Goal: Task Accomplishment & Management: Complete application form

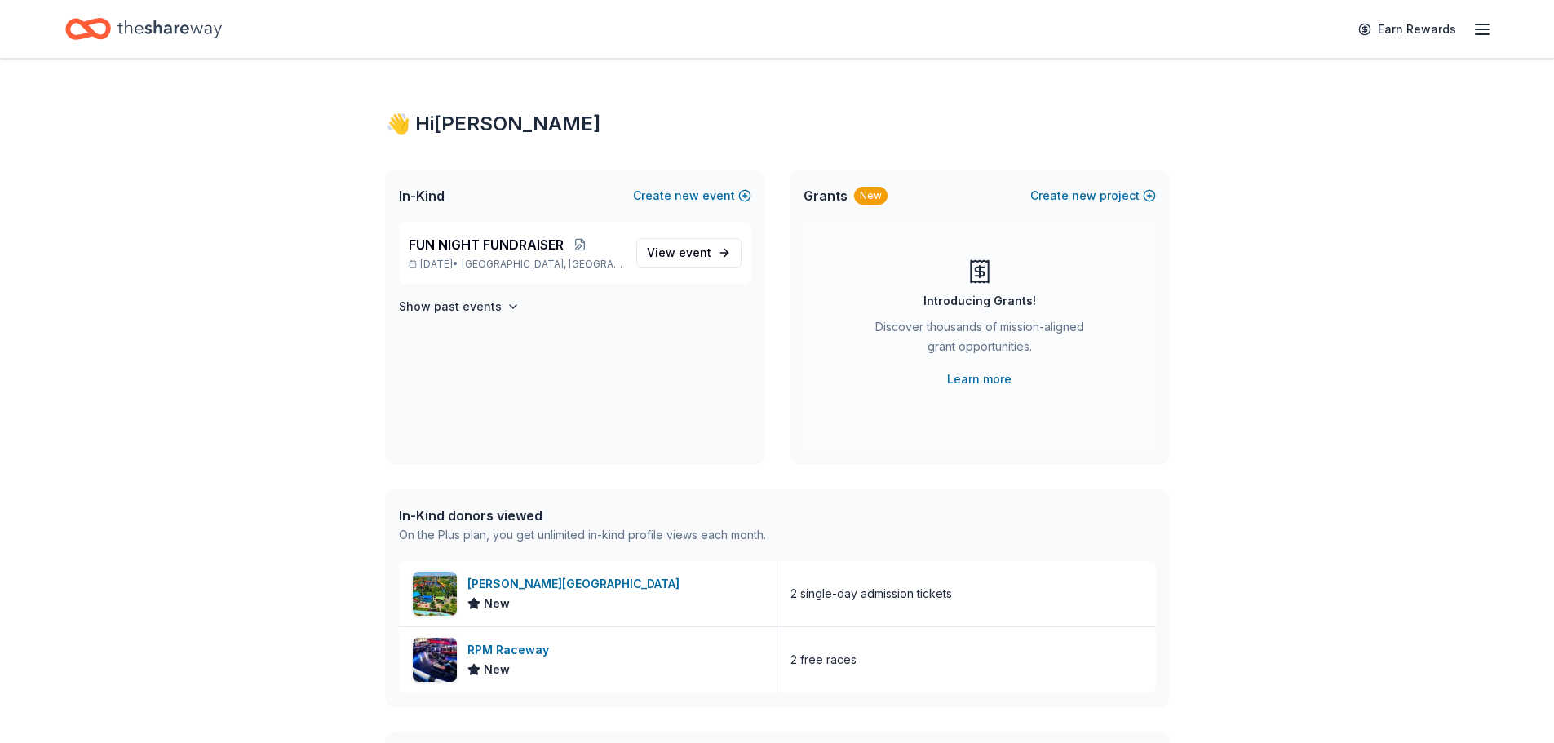
click at [754, 407] on div "FUN NIGHT FUNDRAISER Mar 26, 2026 • Seaford, NY View event Show past events" at bounding box center [575, 342] width 379 height 241
click at [516, 638] on div "RPM Raceway New" at bounding box center [588, 659] width 379 height 65
click at [576, 585] on div "Dorney Park & Wildwater Kingdom" at bounding box center [576, 584] width 219 height 20
click at [664, 254] on span "View event" at bounding box center [679, 253] width 64 height 20
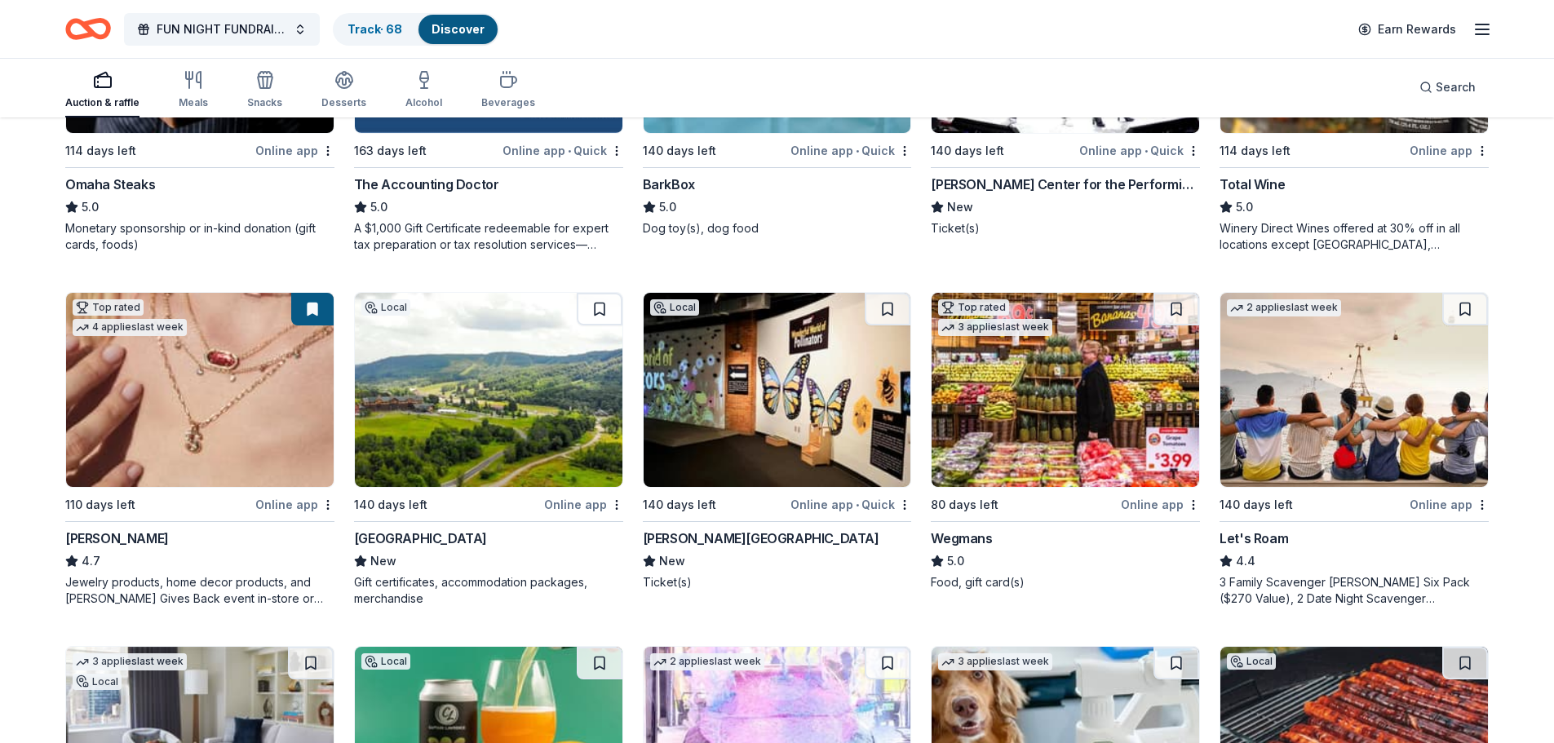
scroll to position [838, 0]
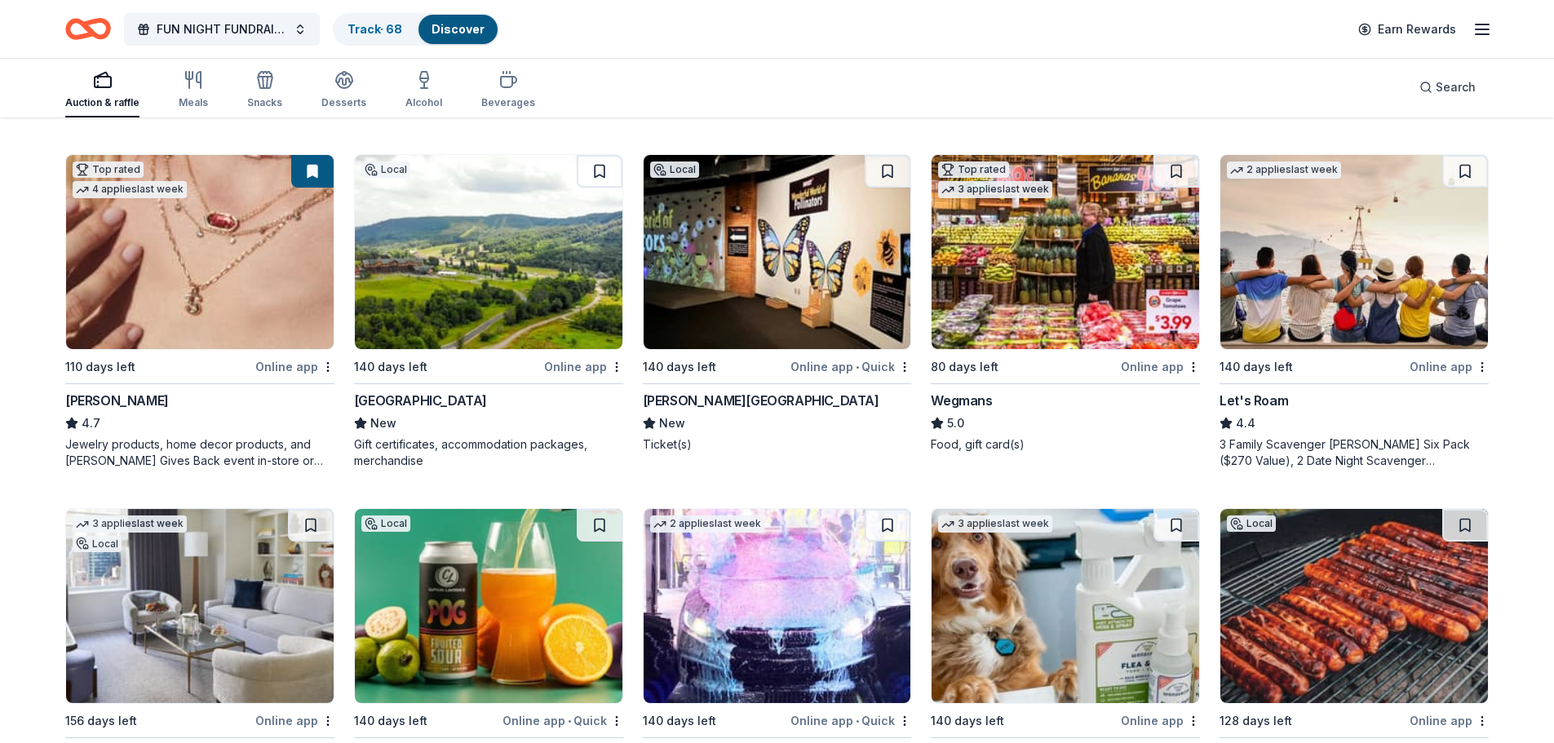
click at [259, 317] on img at bounding box center [200, 252] width 268 height 194
click at [499, 270] on img at bounding box center [489, 252] width 268 height 194
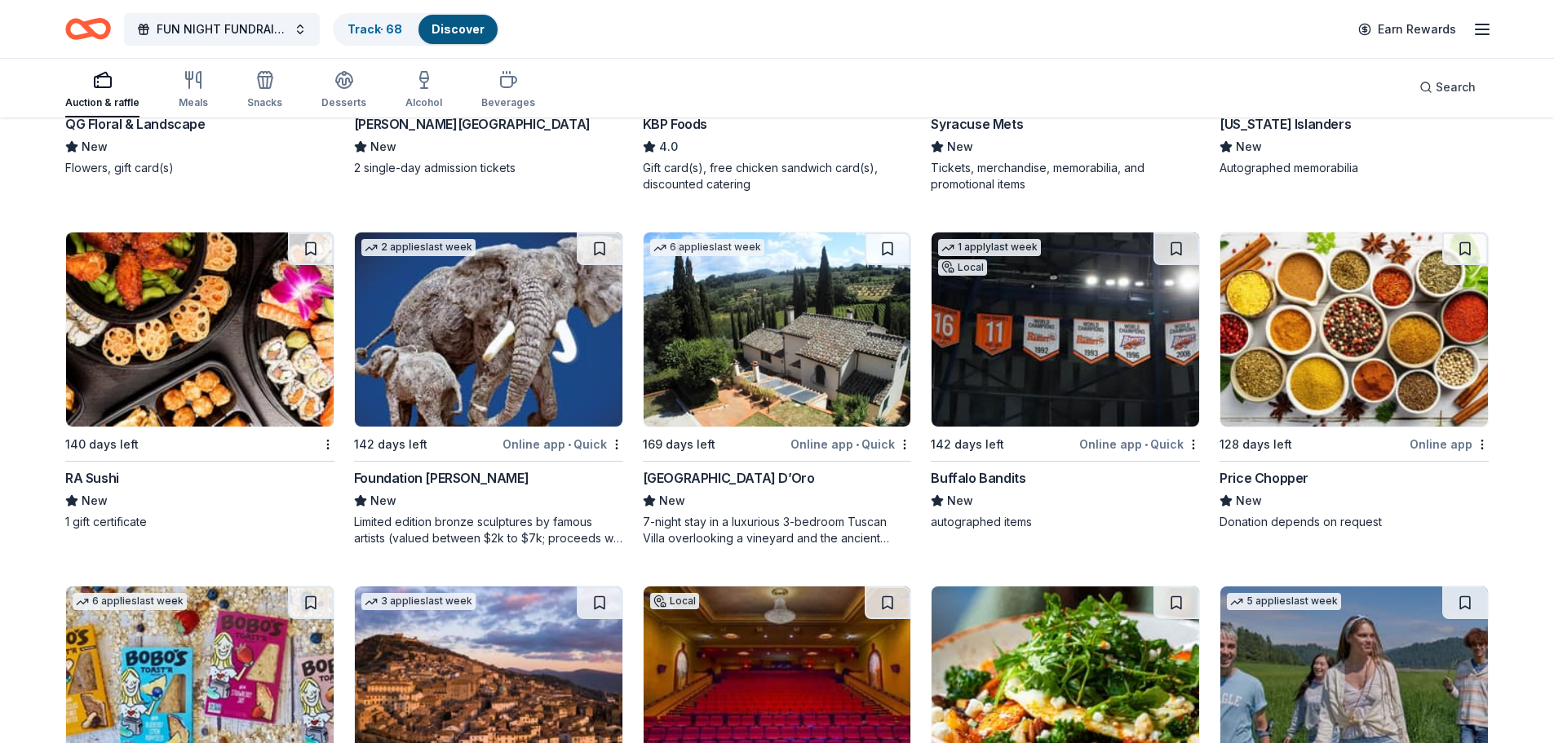
scroll to position [1831, 0]
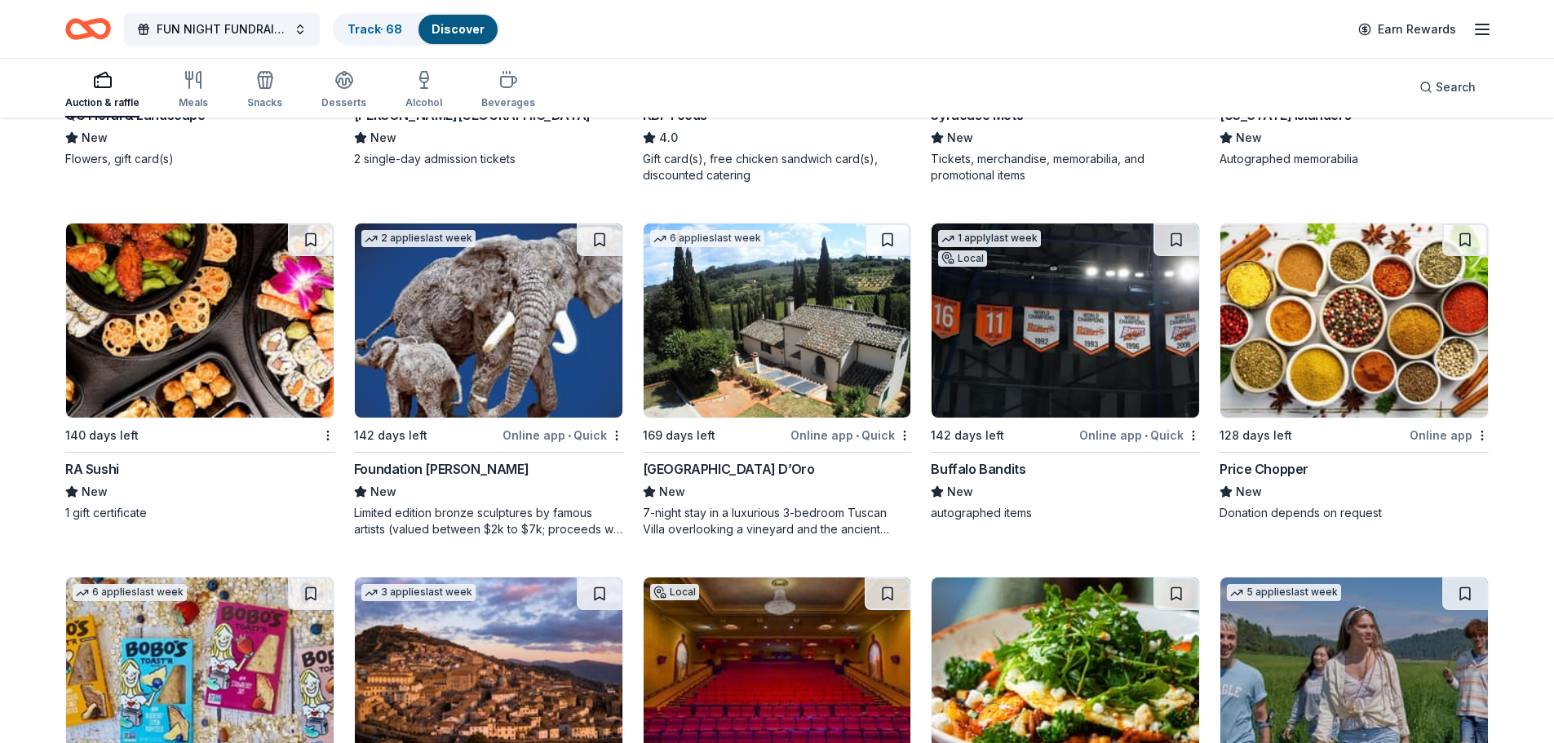
click at [479, 330] on img at bounding box center [489, 321] width 268 height 194
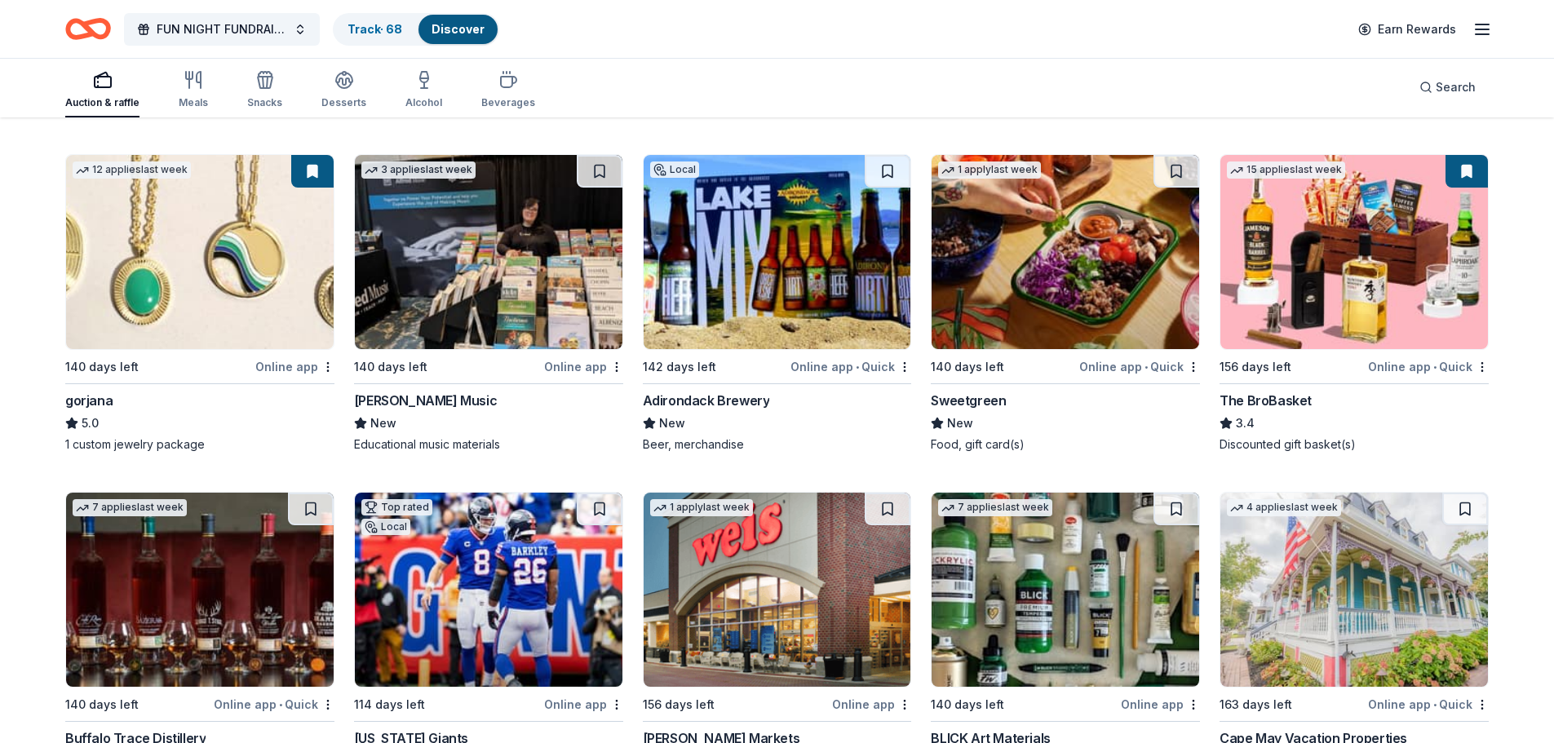
scroll to position [3691, 0]
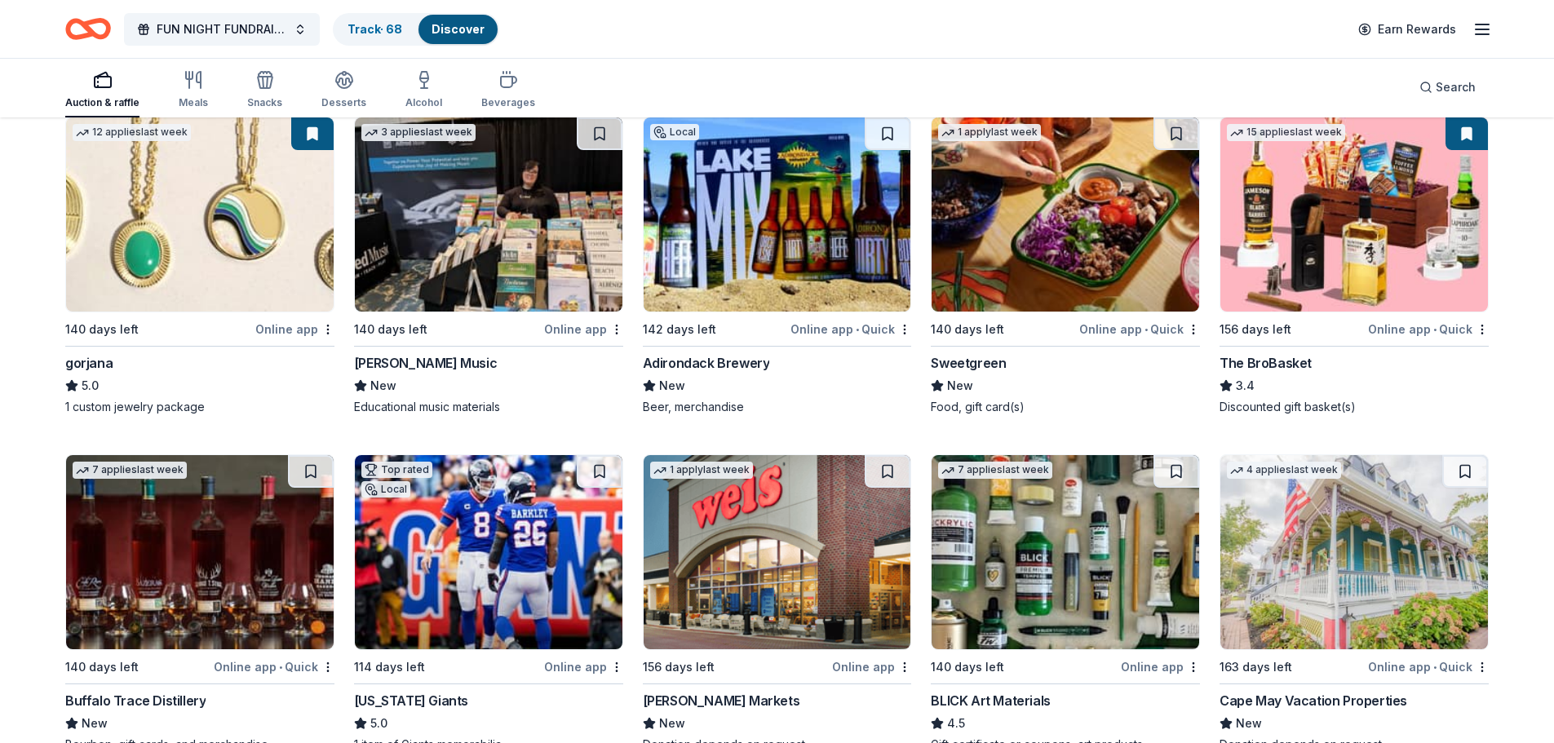
click at [215, 222] on img at bounding box center [200, 214] width 268 height 194
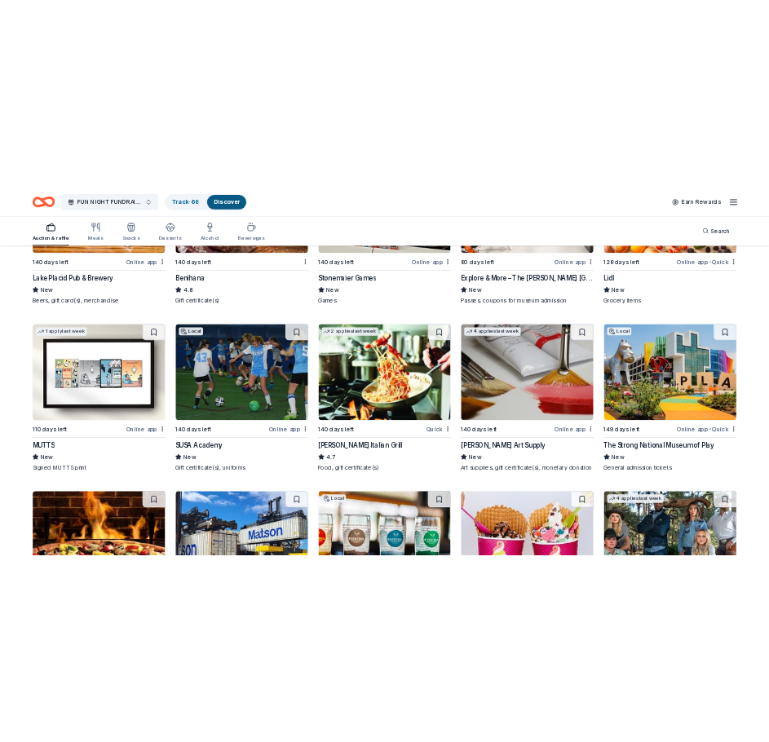
scroll to position [5581, 0]
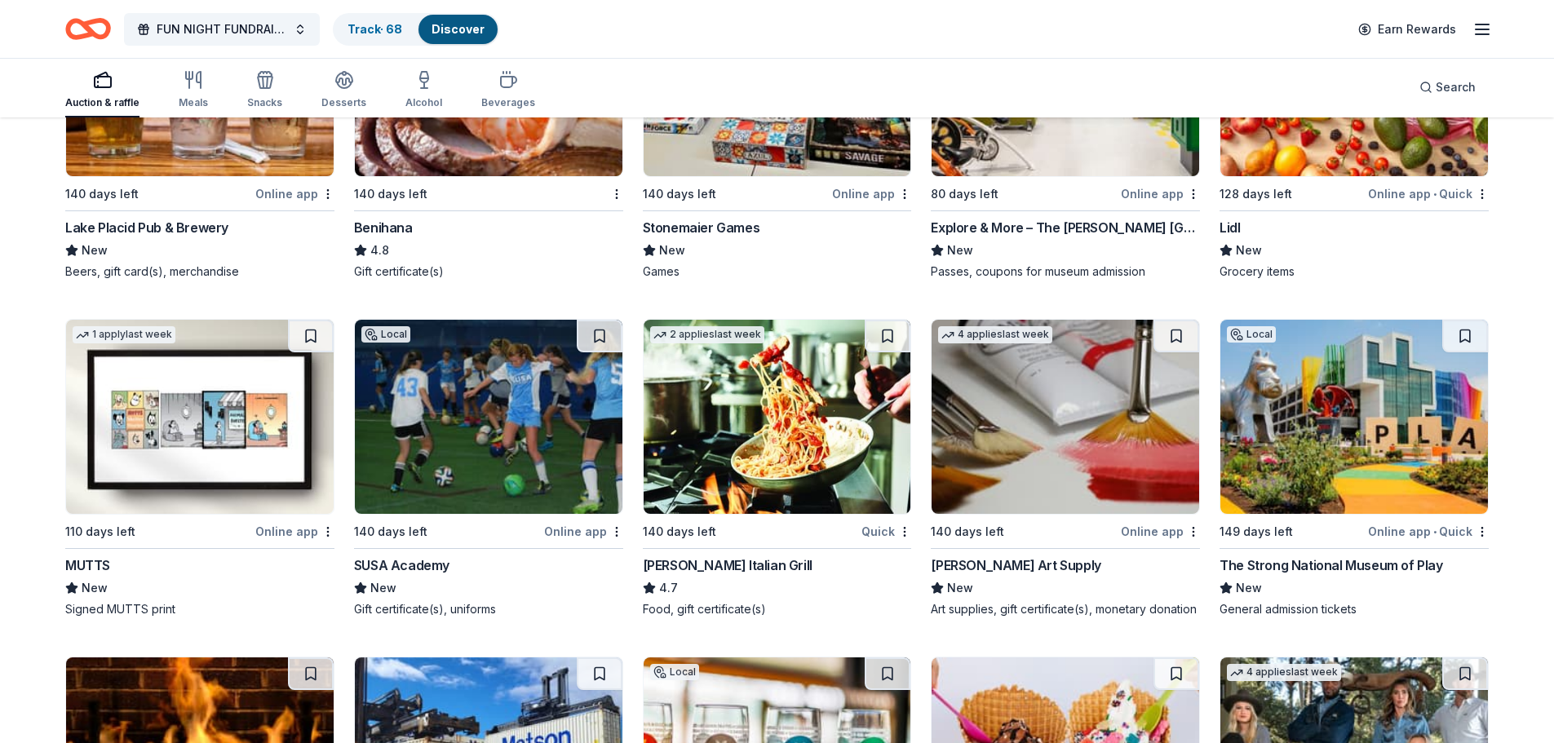
click at [188, 407] on img at bounding box center [200, 417] width 268 height 194
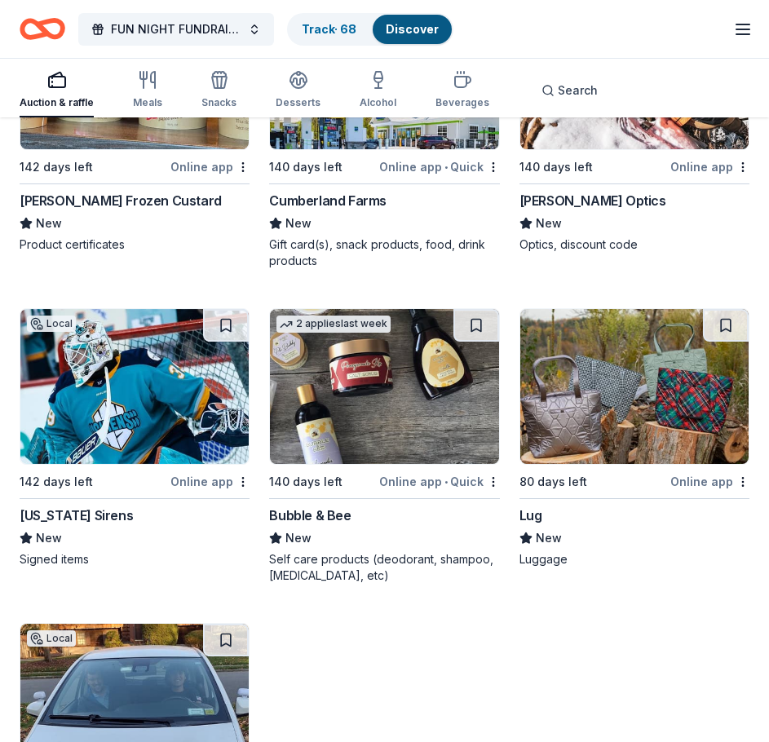
scroll to position [12876, 0]
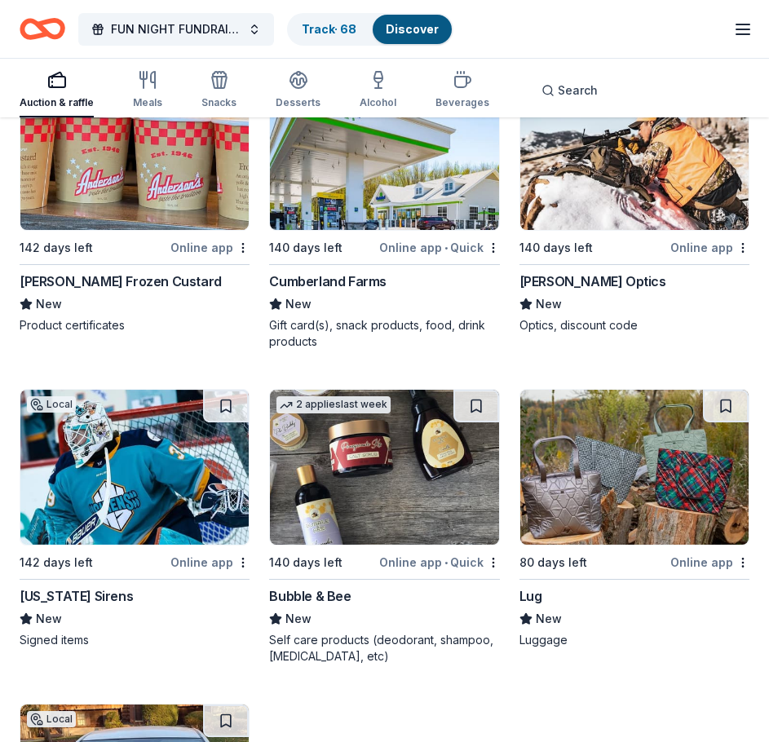
click at [445, 536] on img at bounding box center [384, 467] width 228 height 155
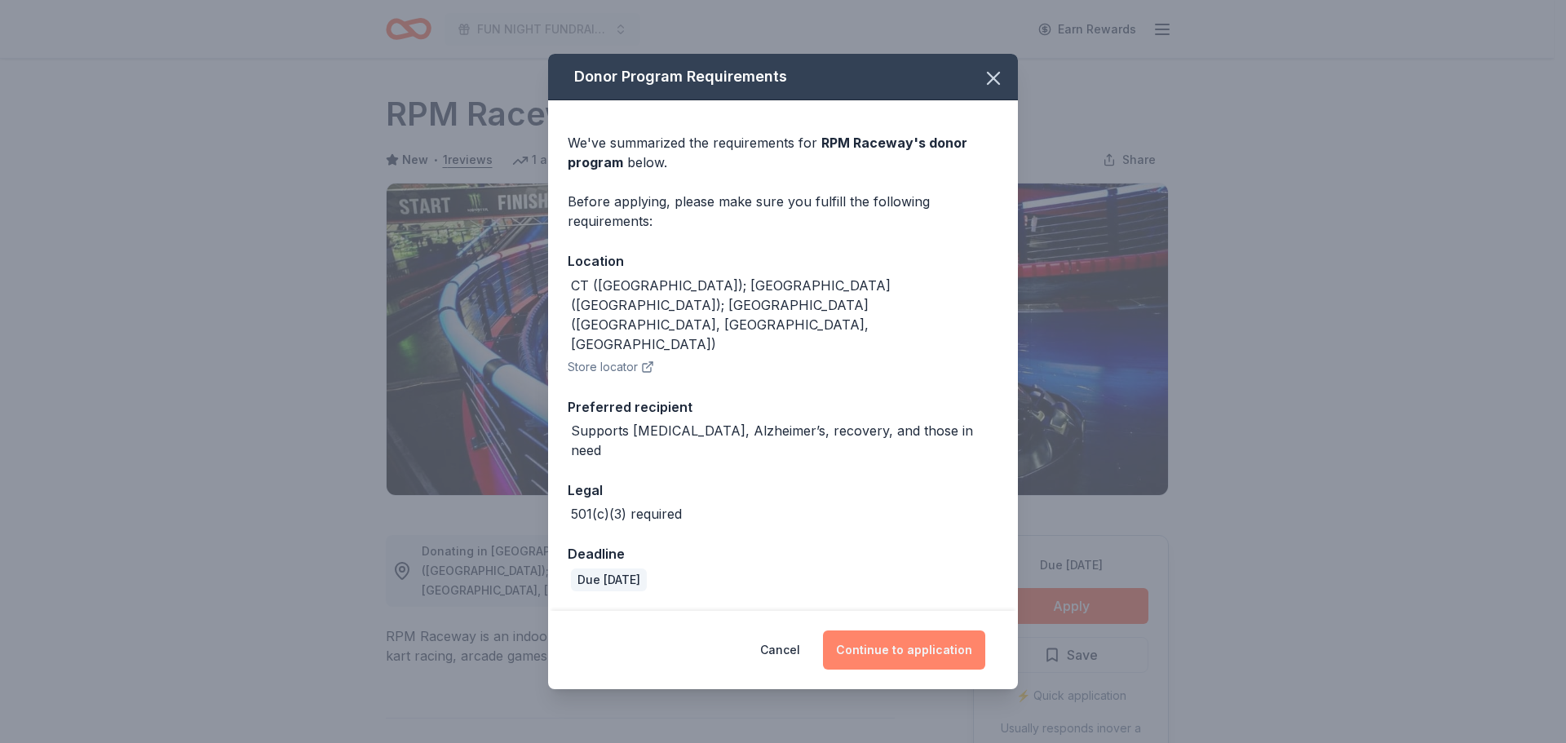
click at [906, 632] on button "Continue to application" at bounding box center [904, 650] width 162 height 39
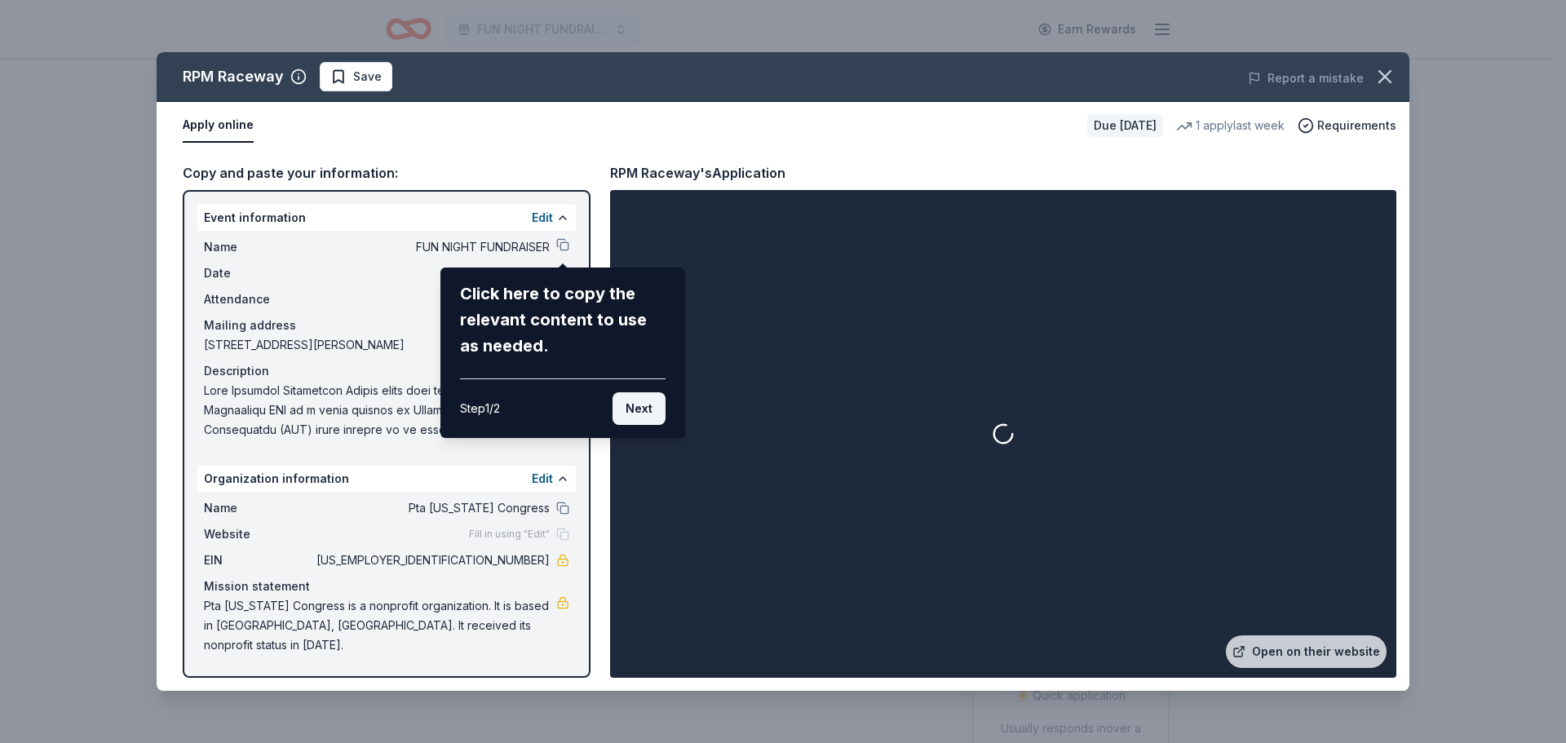
click at [634, 414] on button "Next" at bounding box center [639, 408] width 53 height 33
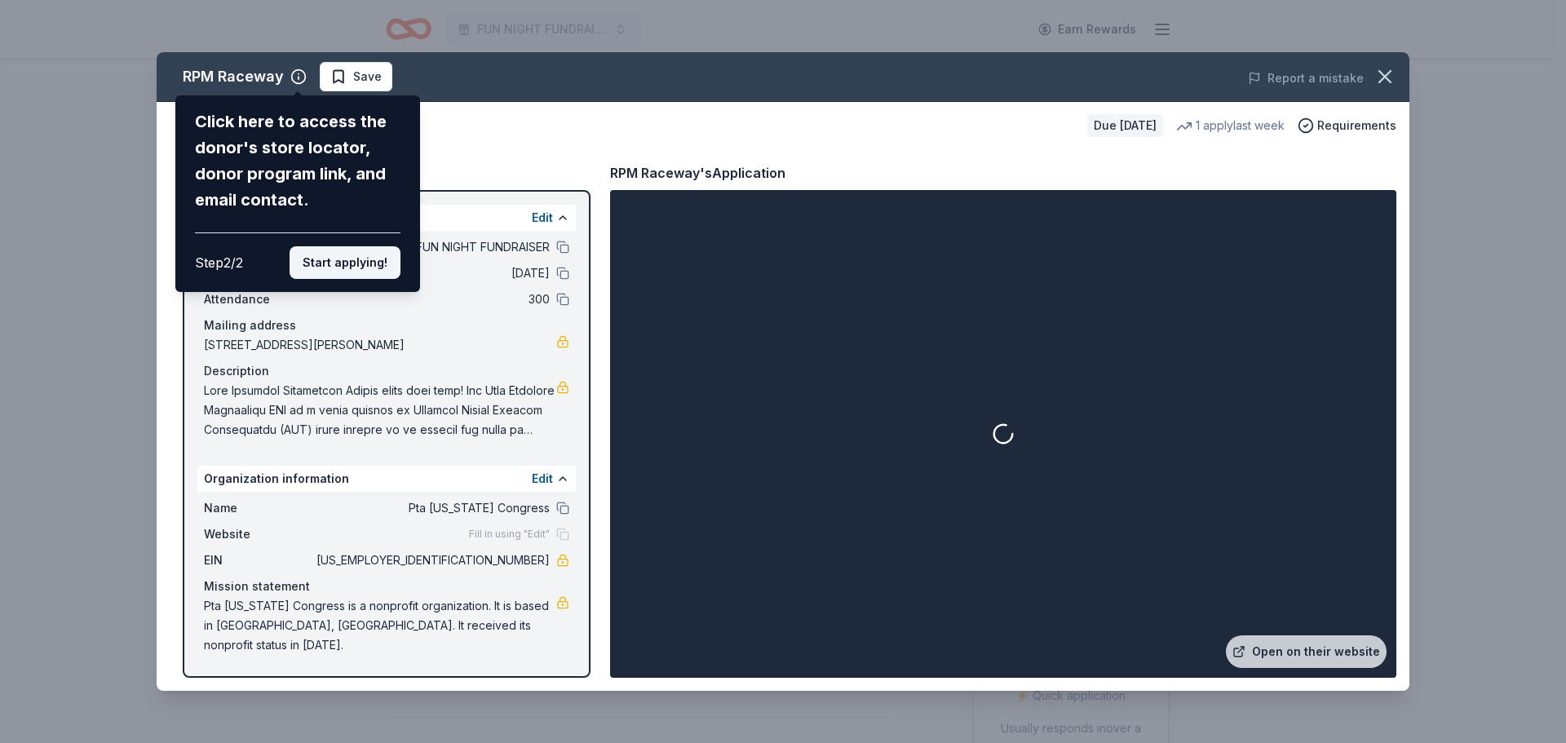
click at [366, 271] on button "Start applying!" at bounding box center [345, 262] width 111 height 33
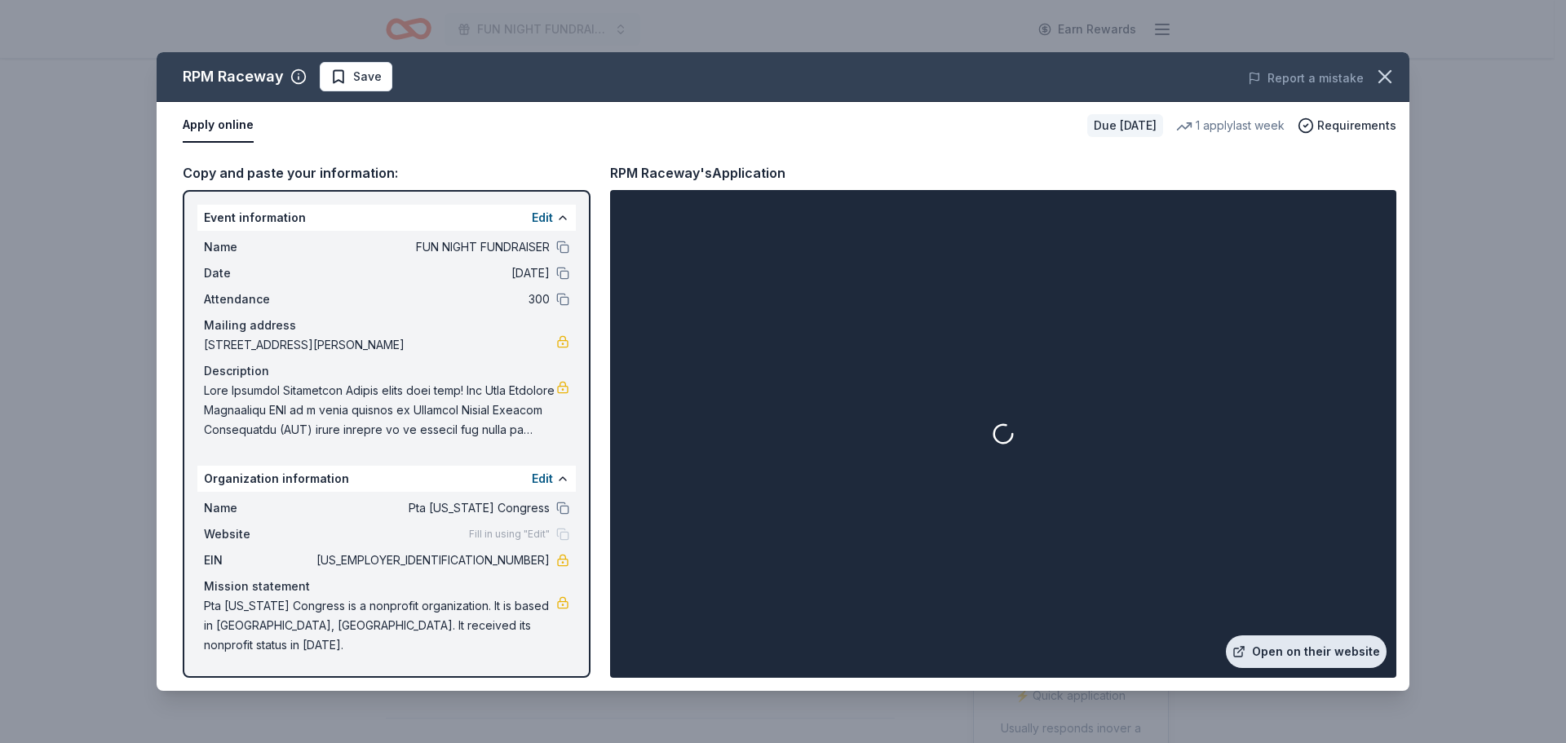
click at [1299, 653] on link "Open on their website" at bounding box center [1306, 651] width 161 height 33
drag, startPoint x: 441, startPoint y: 343, endPoint x: 374, endPoint y: 342, distance: 67.7
click at [374, 342] on span "[STREET_ADDRESS][PERSON_NAME]" at bounding box center [380, 345] width 352 height 20
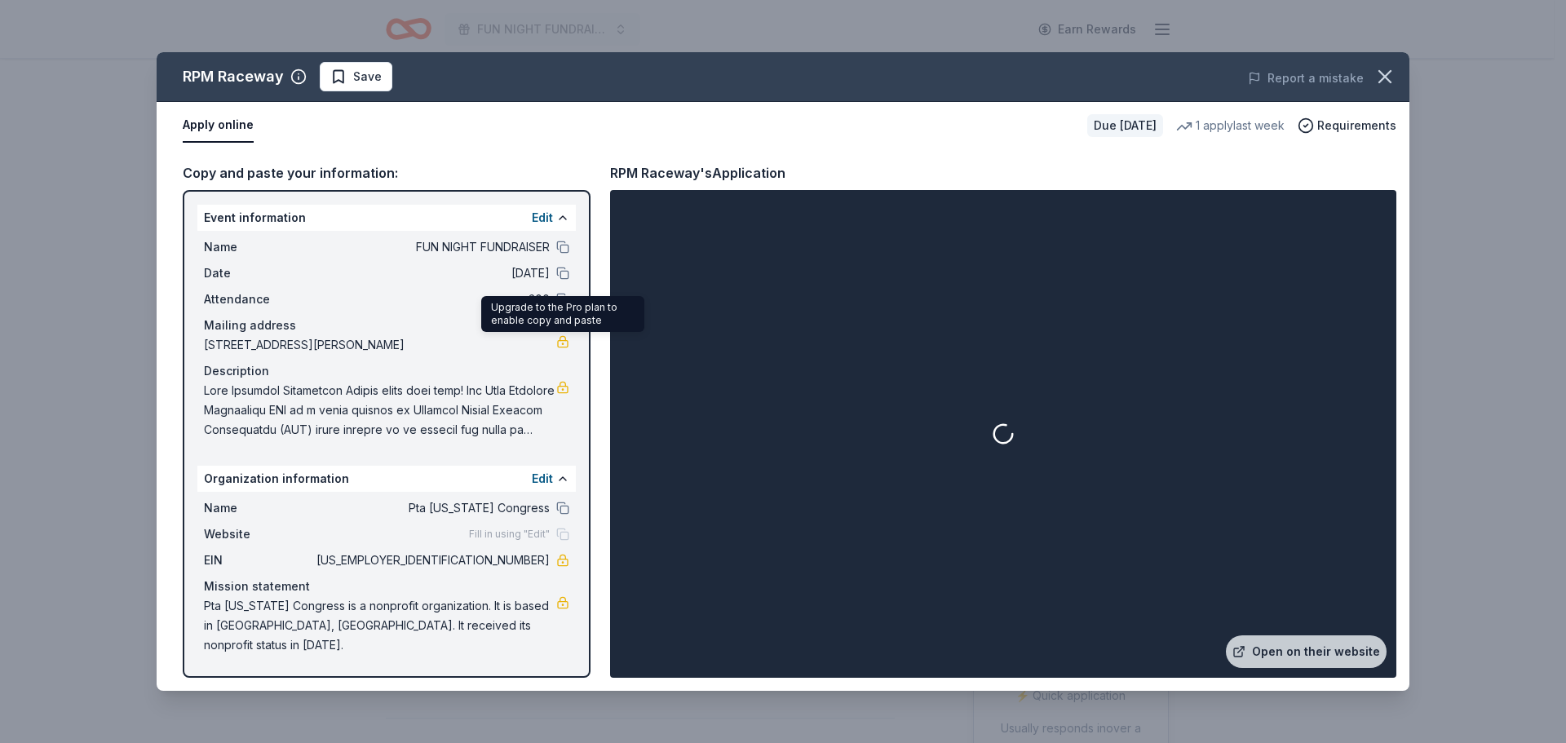
click at [560, 344] on link at bounding box center [562, 341] width 13 height 13
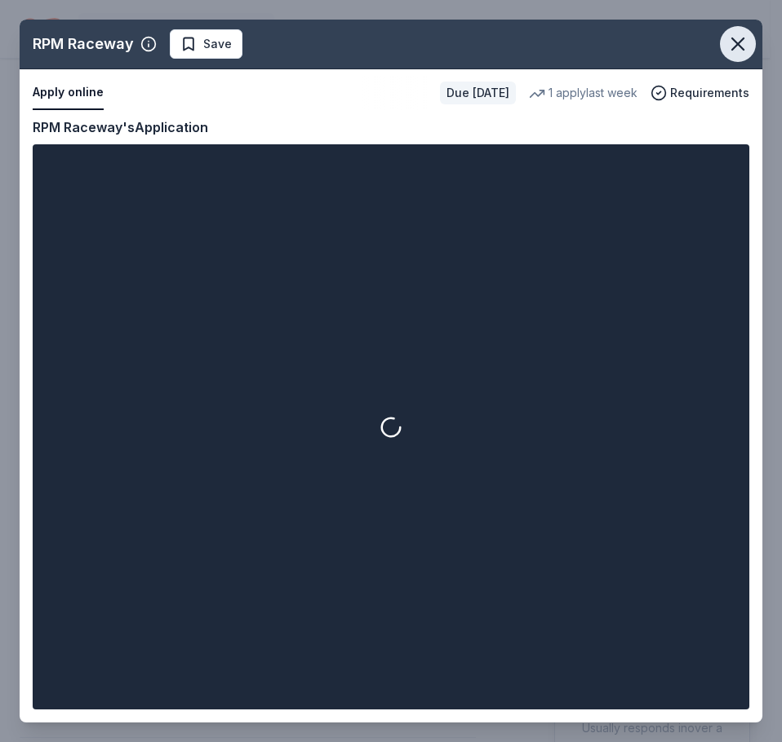
click at [732, 48] on icon "button" at bounding box center [737, 44] width 23 height 23
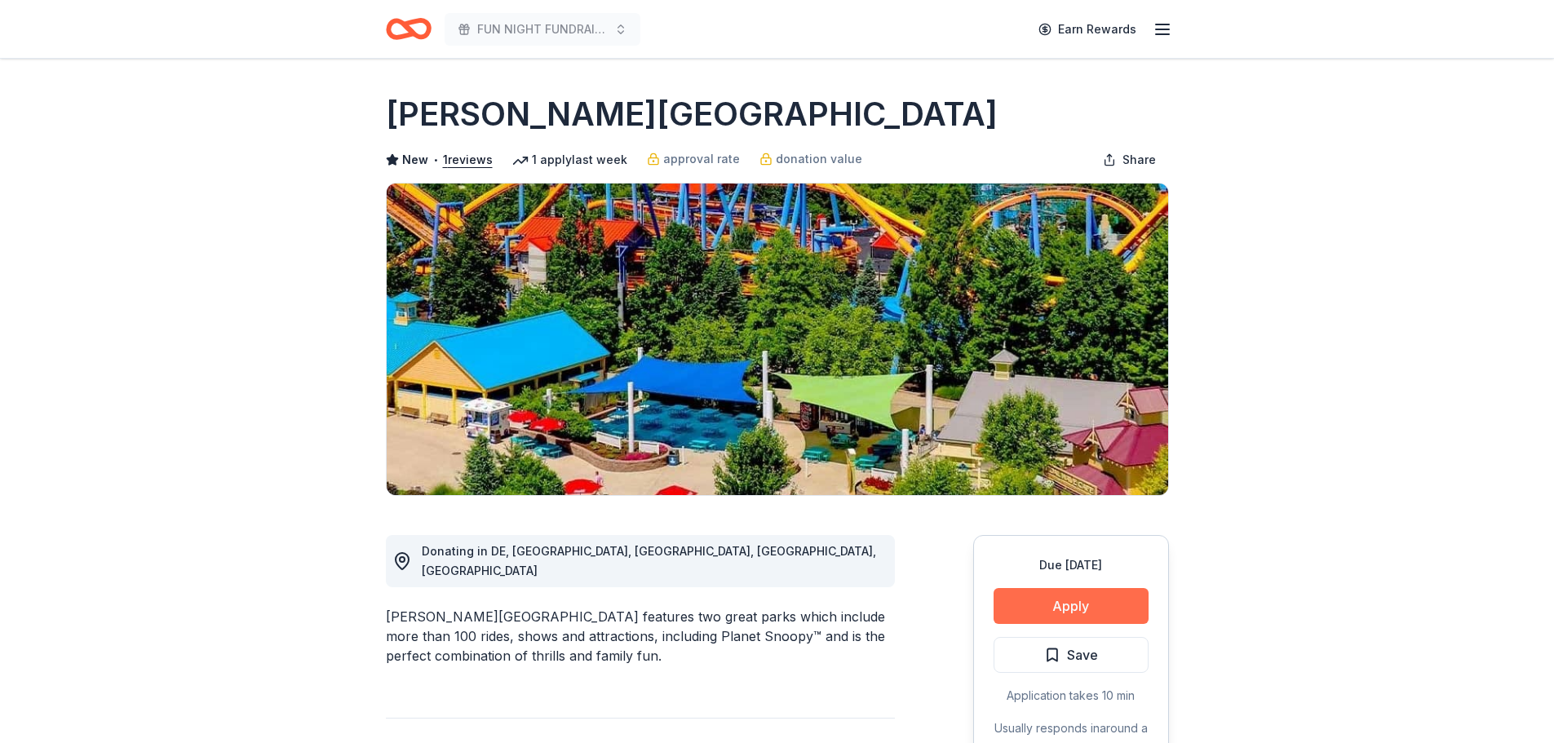
click at [1046, 603] on button "Apply" at bounding box center [1071, 606] width 155 height 36
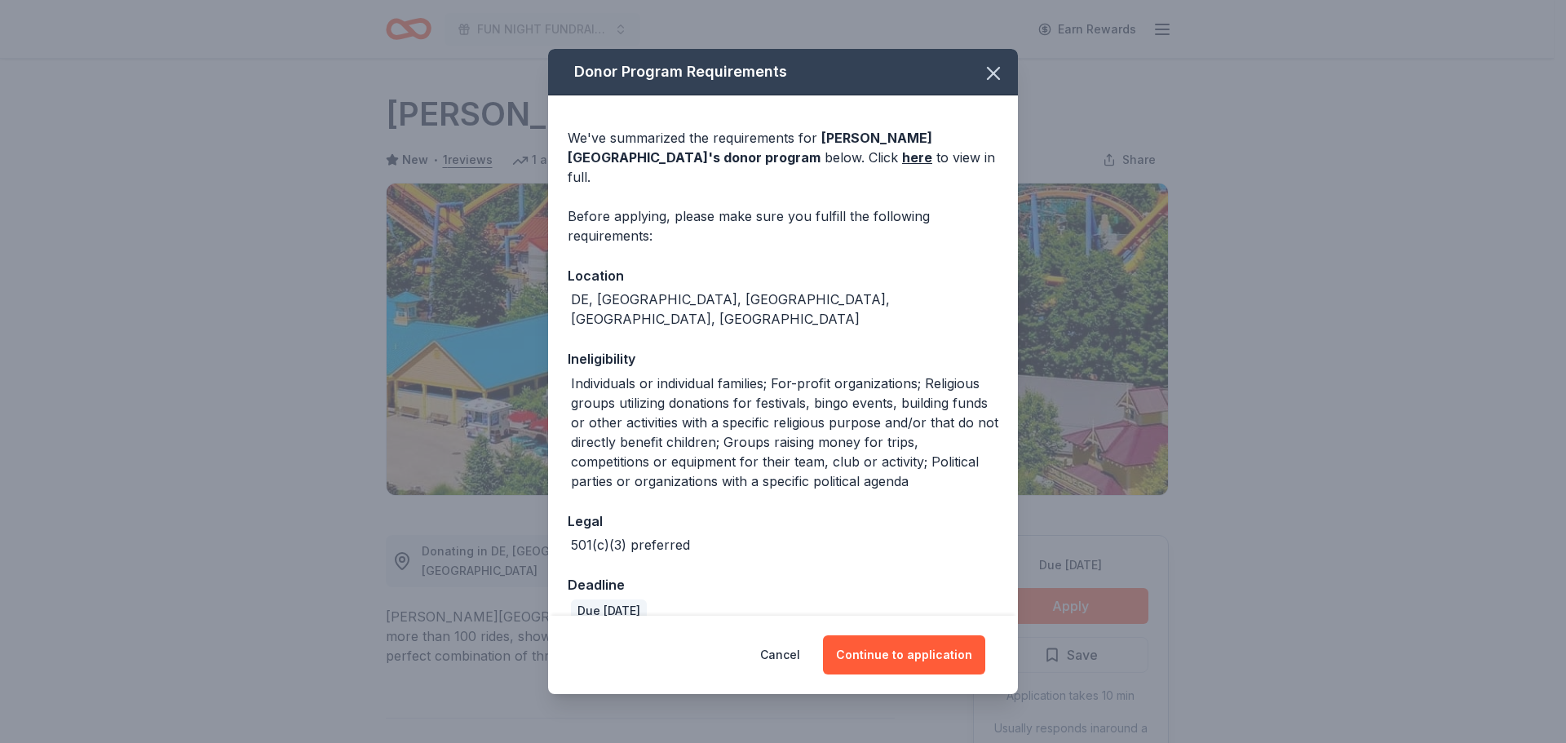
click at [1046, 603] on div "Donor Program Requirements We've summarized the requirements for Dorney Park & …" at bounding box center [783, 371] width 1566 height 743
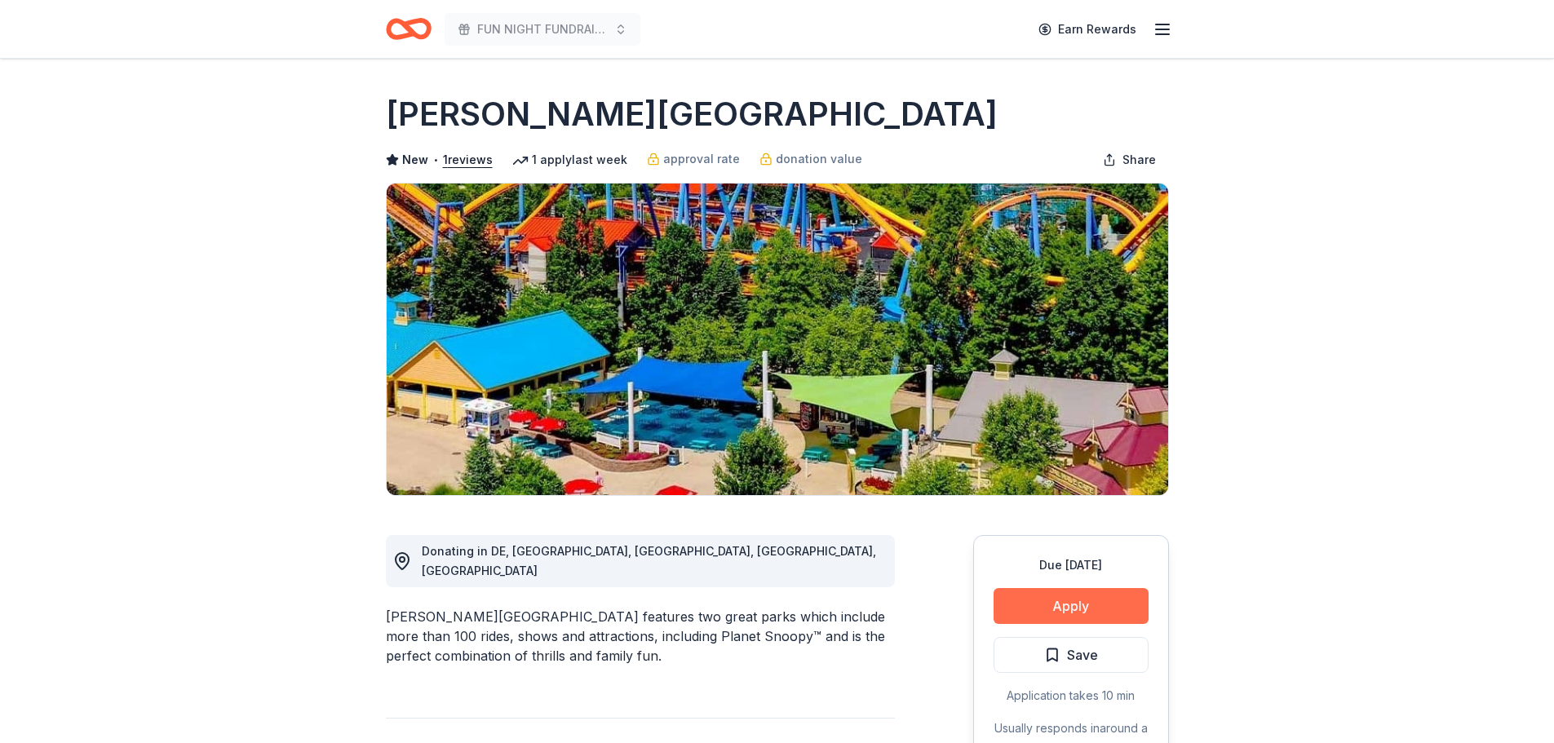
click at [1055, 602] on button "Apply" at bounding box center [1071, 606] width 155 height 36
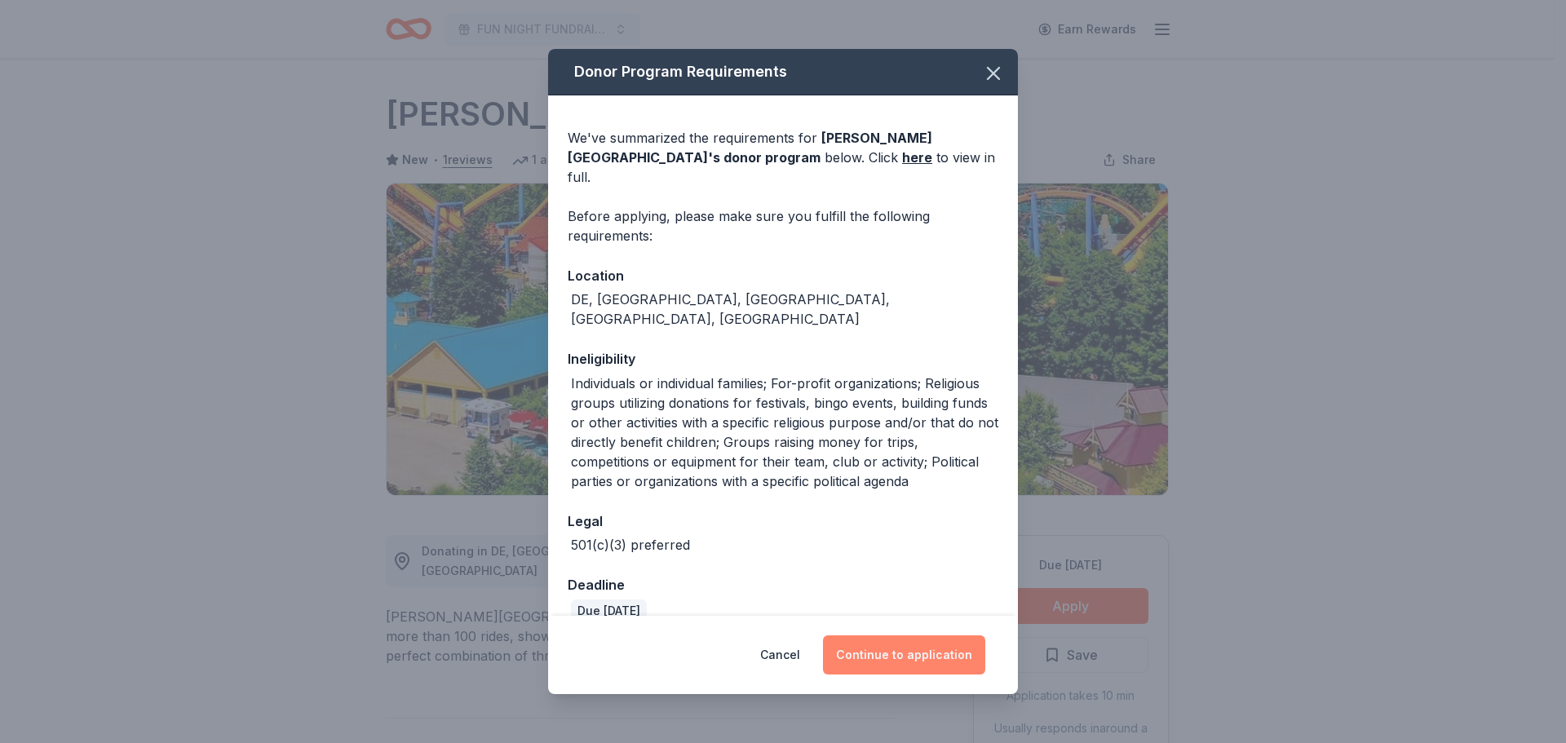
click at [908, 663] on button "Continue to application" at bounding box center [904, 654] width 162 height 39
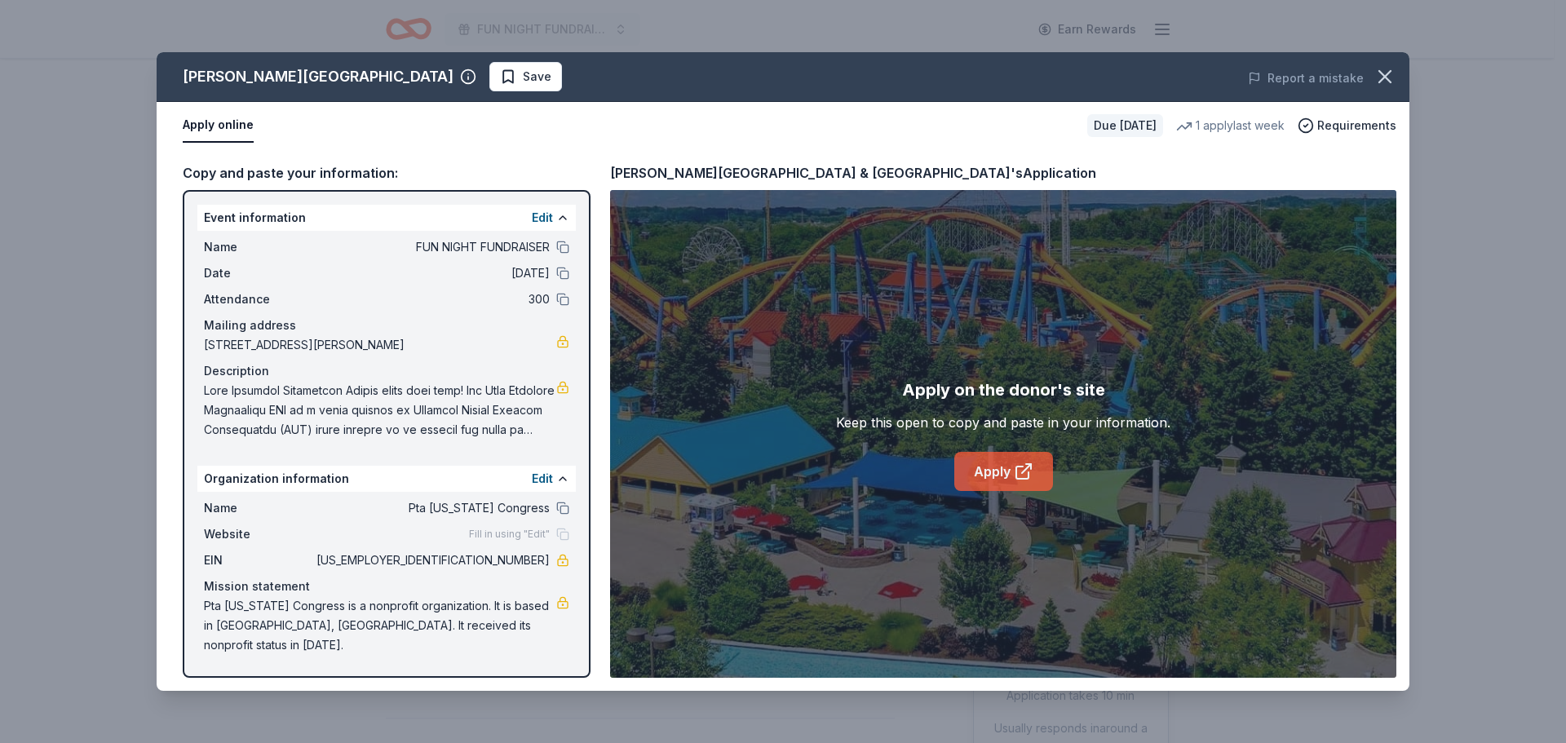
click at [1002, 464] on link "Apply" at bounding box center [1003, 471] width 99 height 39
click at [1387, 78] on icon "button" at bounding box center [1384, 76] width 11 height 11
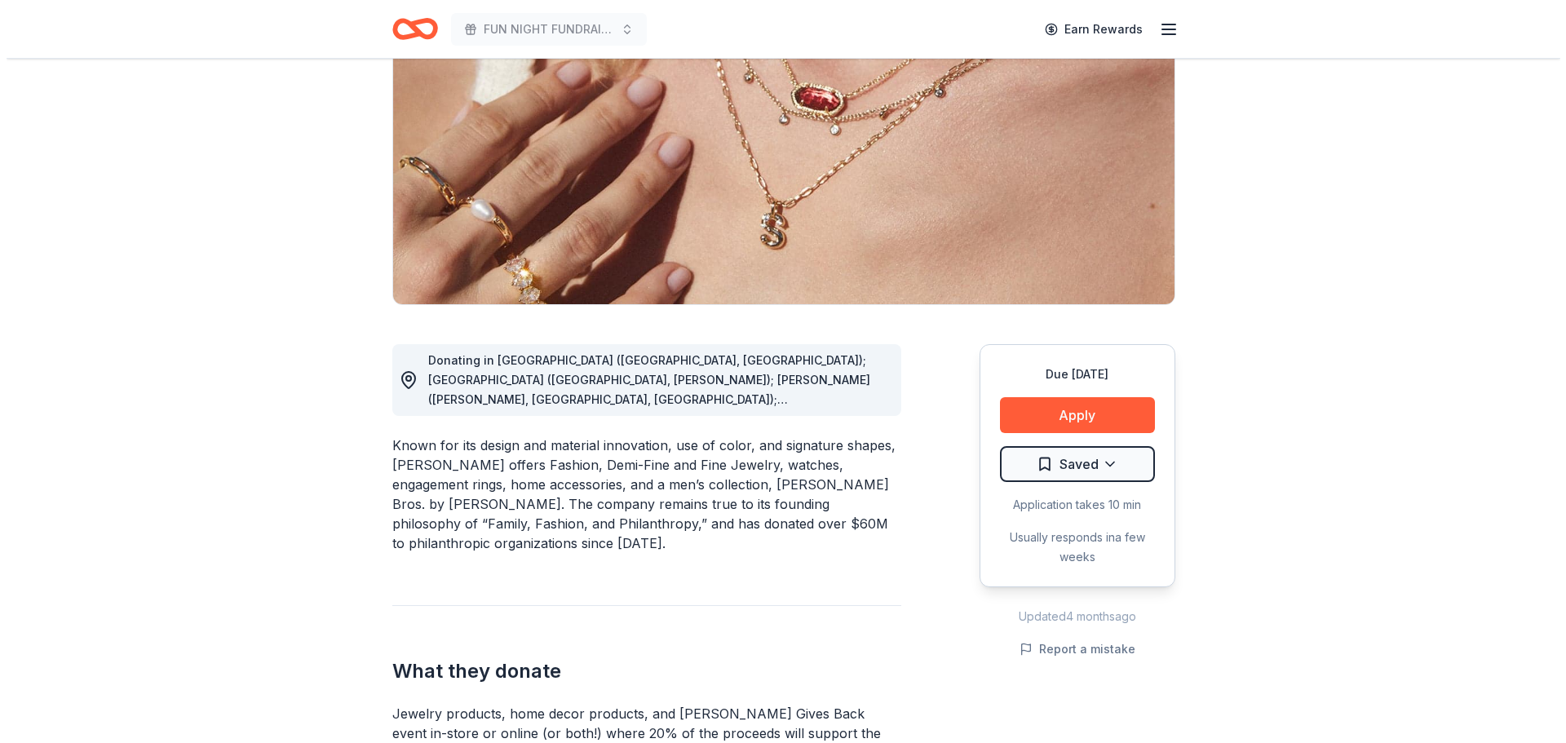
scroll to position [261, 0]
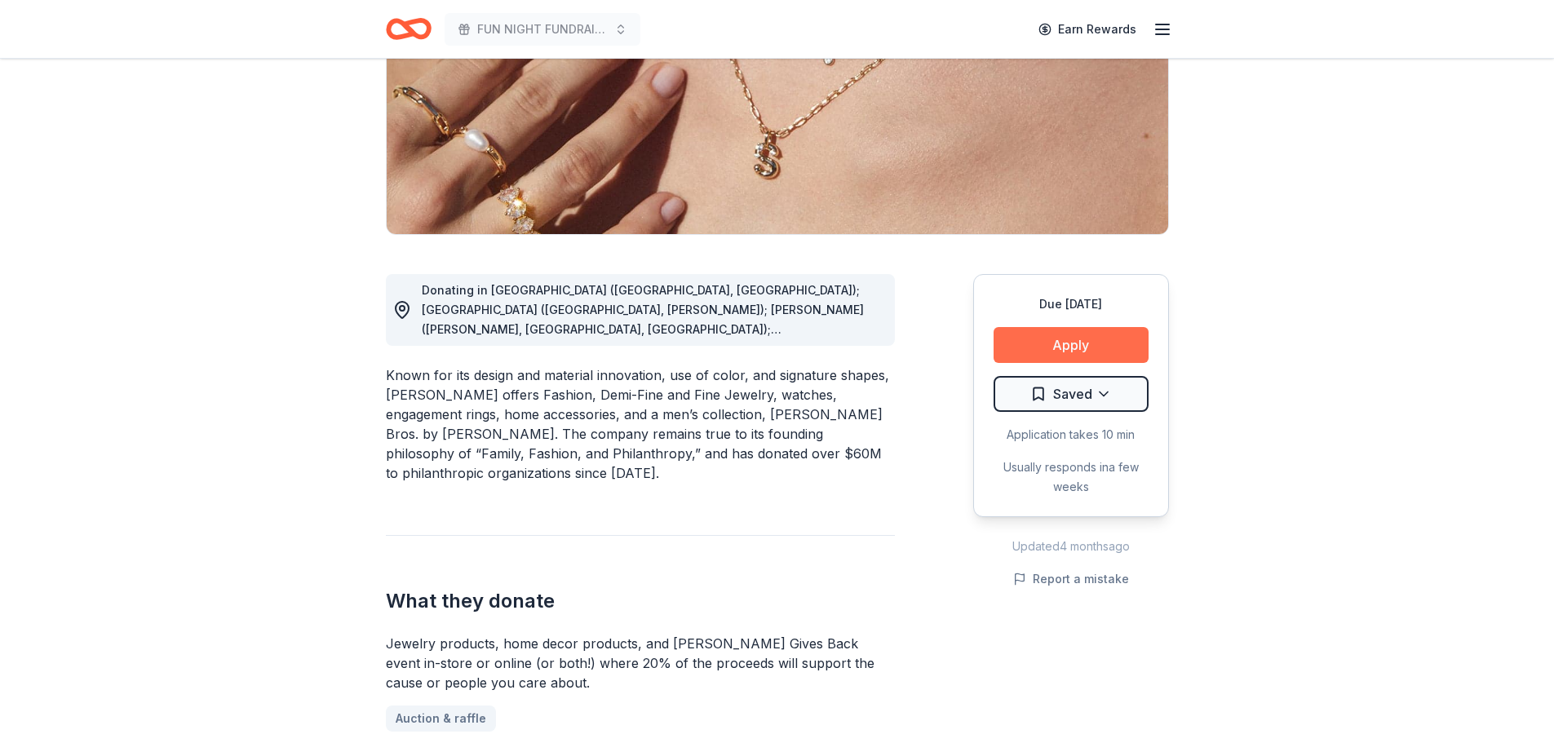
click at [1056, 345] on button "Apply" at bounding box center [1071, 345] width 155 height 36
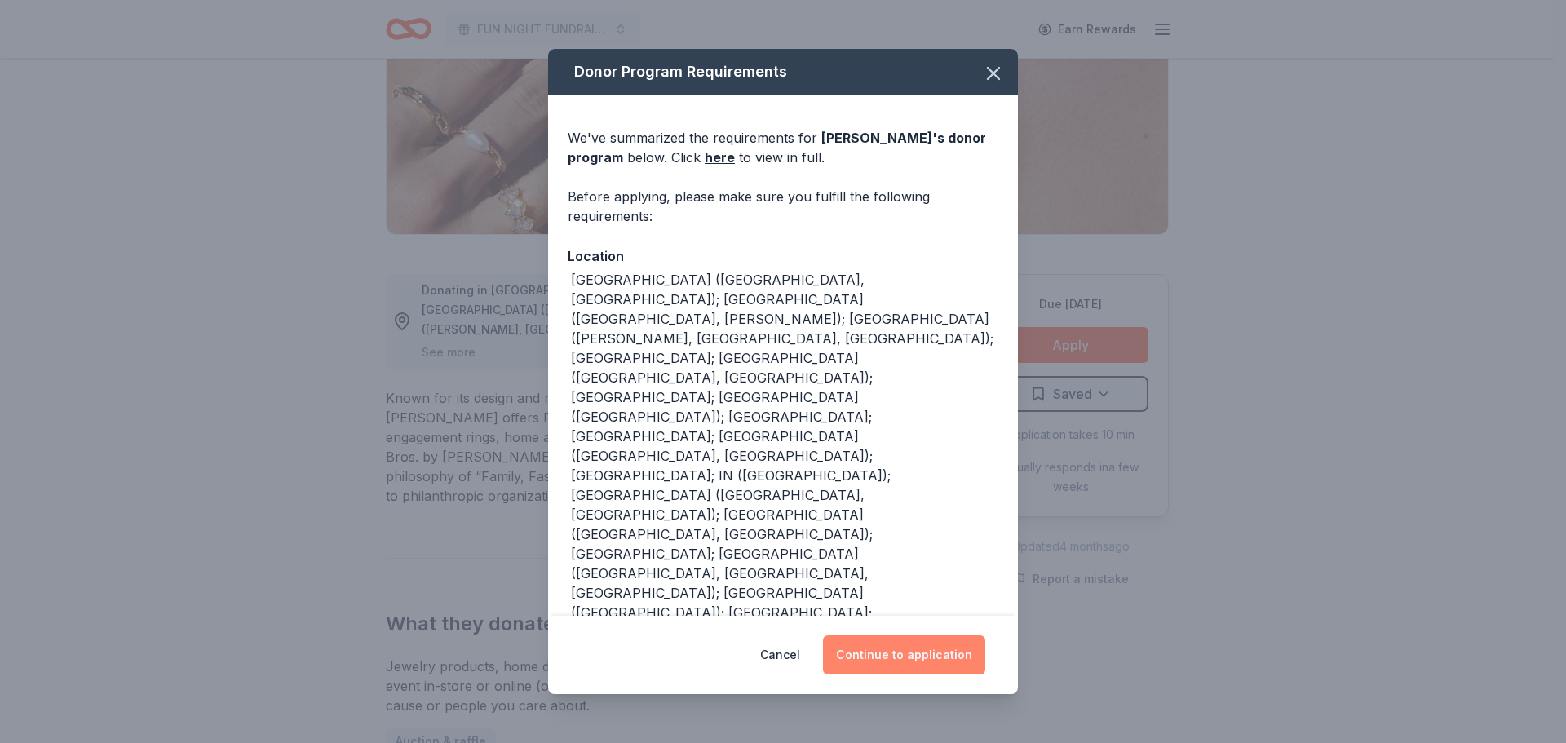
click at [890, 655] on button "Continue to application" at bounding box center [904, 654] width 162 height 39
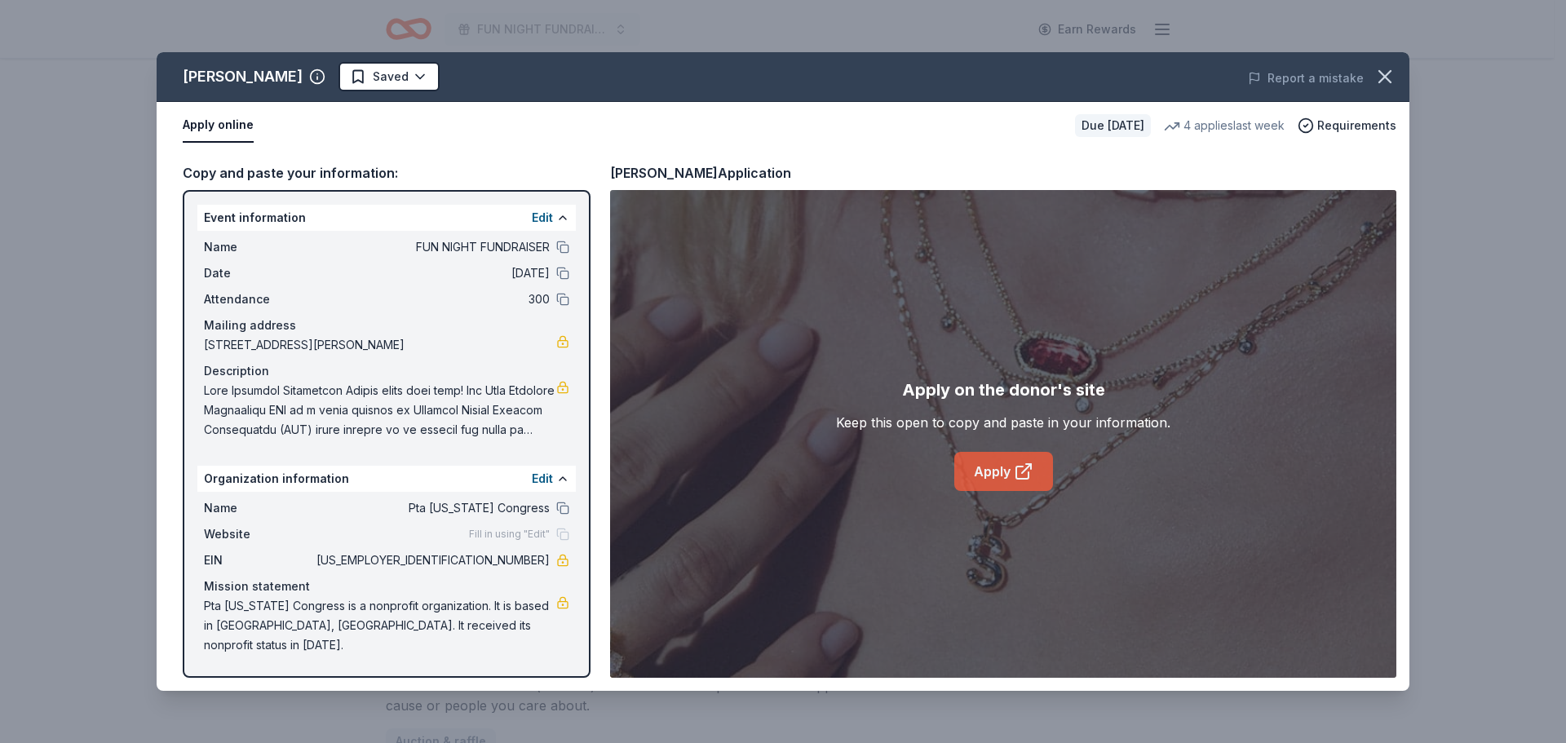
click at [1012, 470] on link "Apply" at bounding box center [1003, 471] width 99 height 39
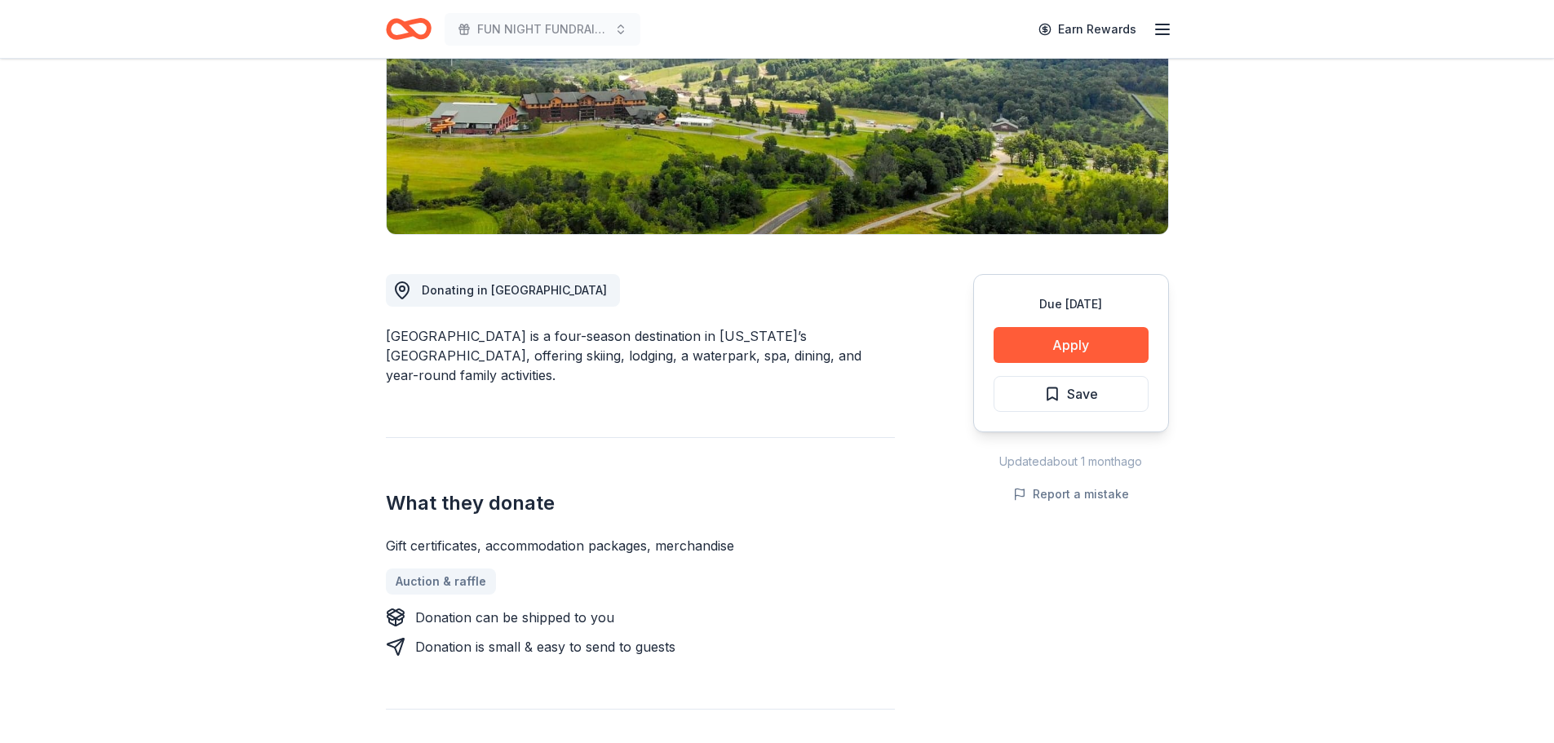
scroll to position [294, 0]
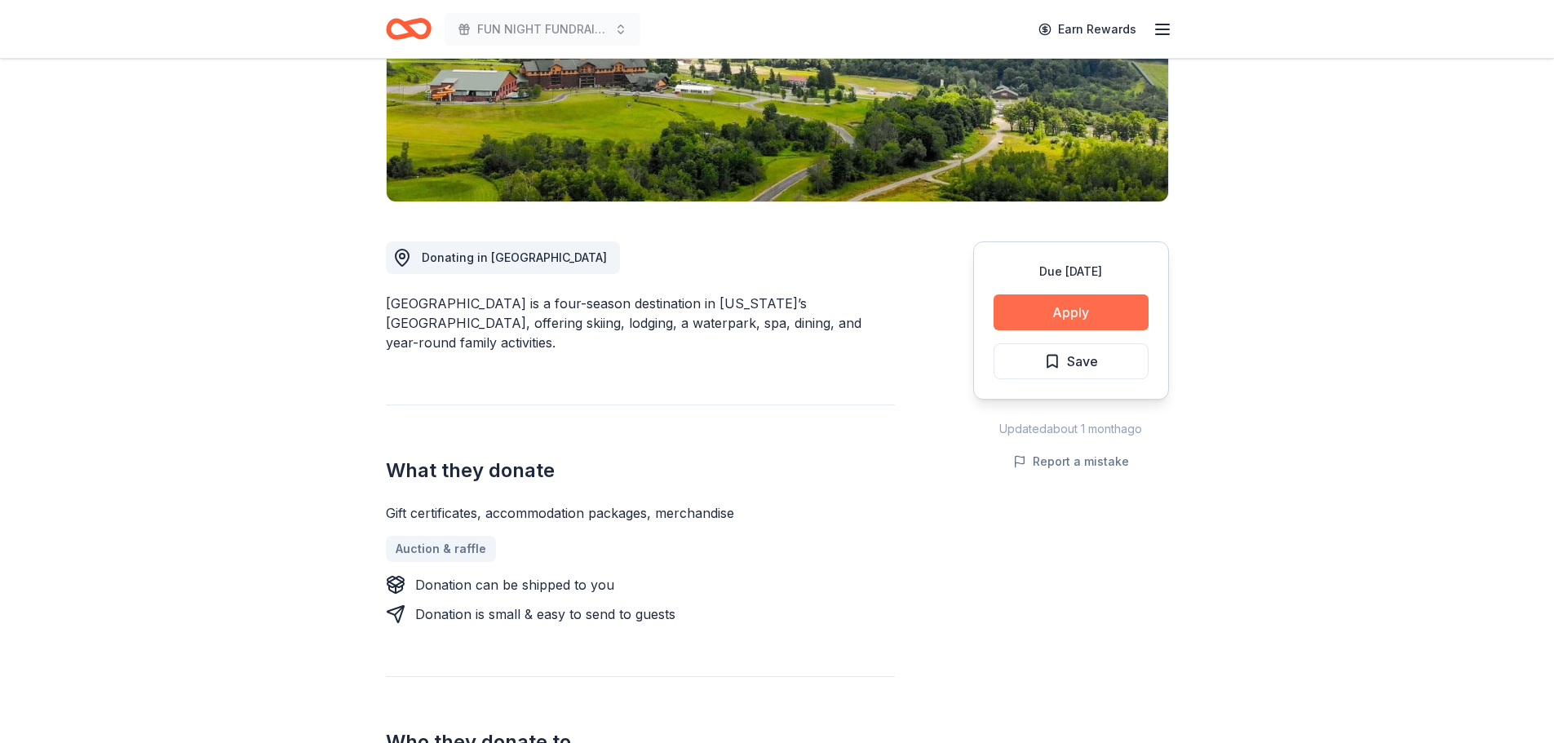
click at [1051, 312] on button "Apply" at bounding box center [1071, 312] width 155 height 36
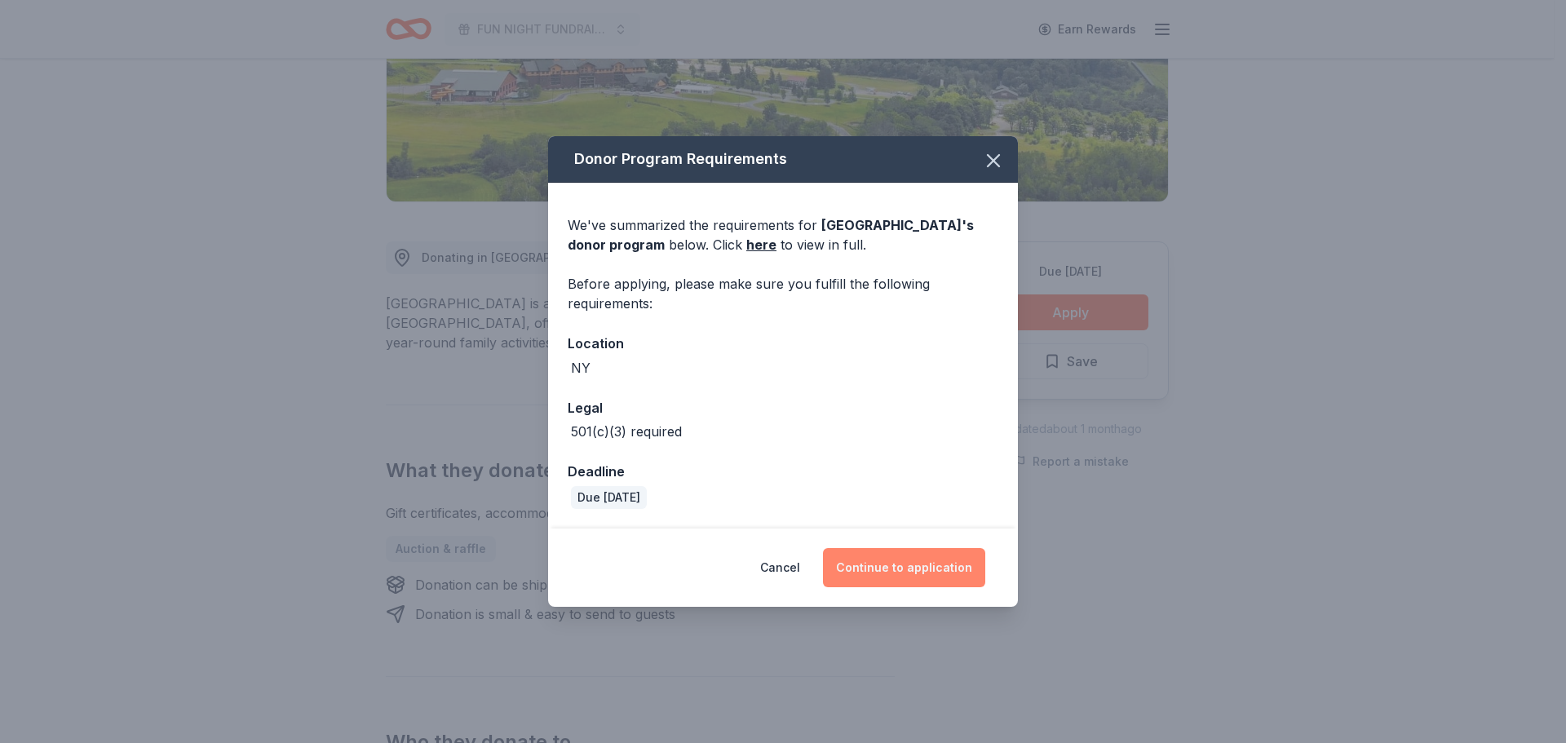
click at [898, 573] on button "Continue to application" at bounding box center [904, 567] width 162 height 39
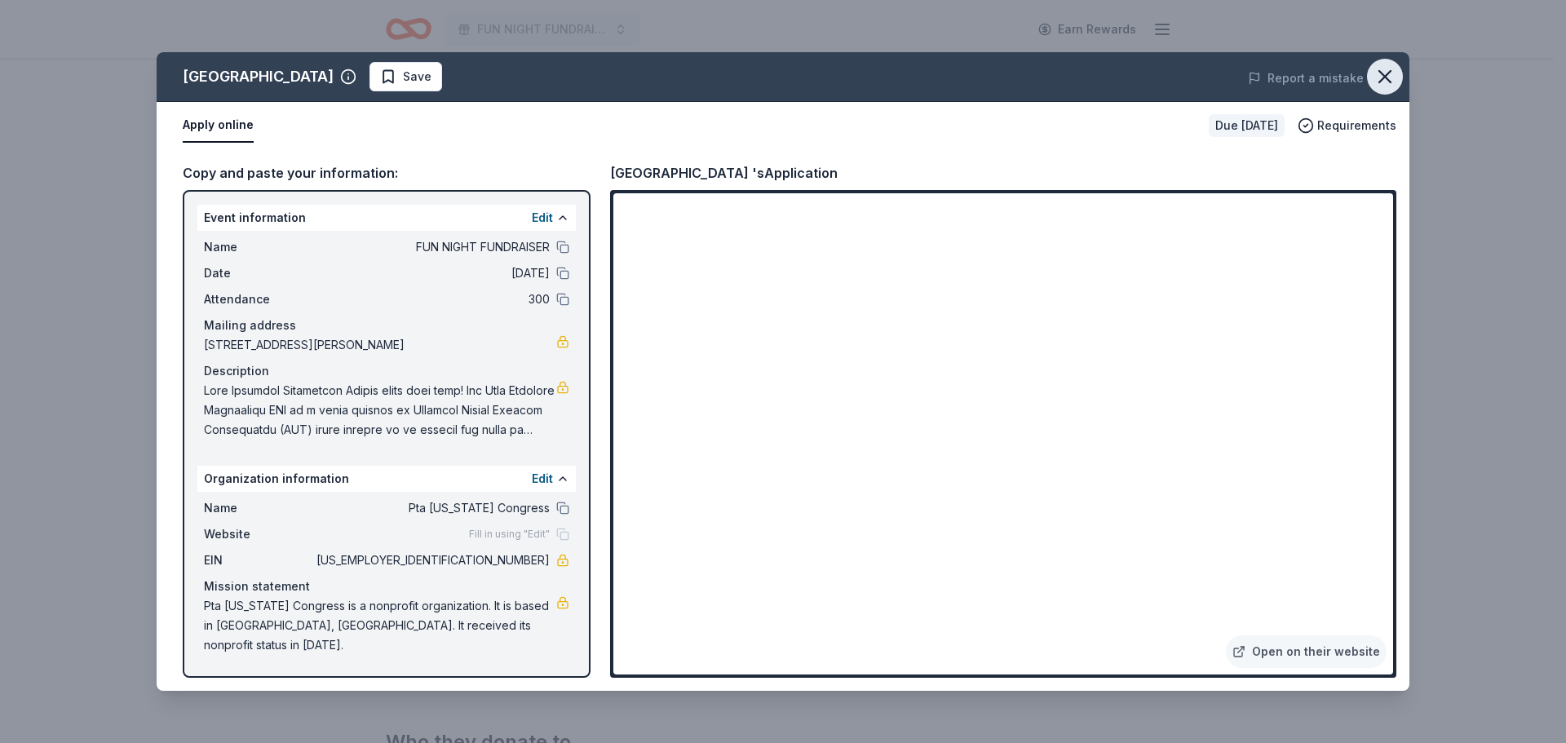
click at [1381, 80] on icon "button" at bounding box center [1384, 76] width 11 height 11
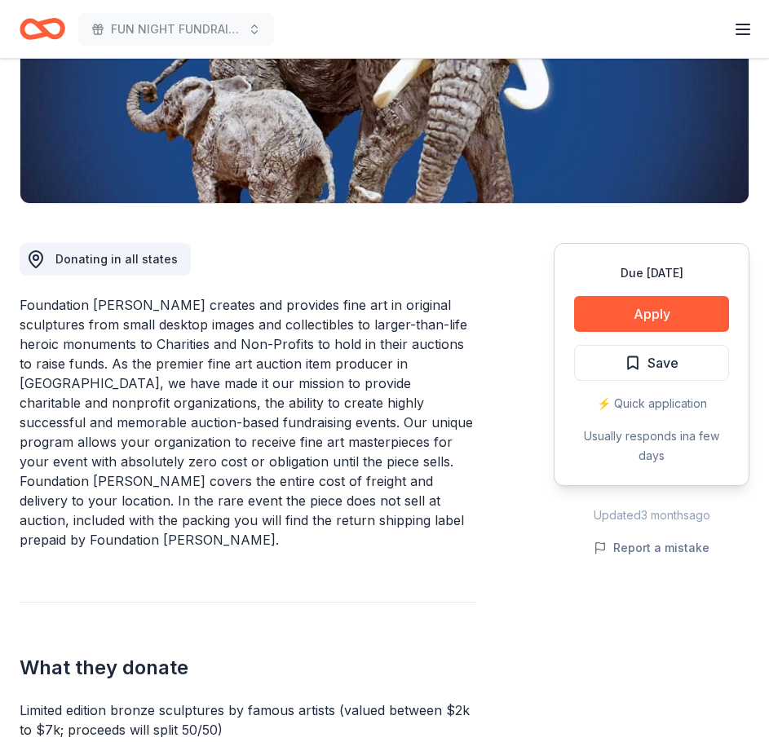
scroll to position [295, 0]
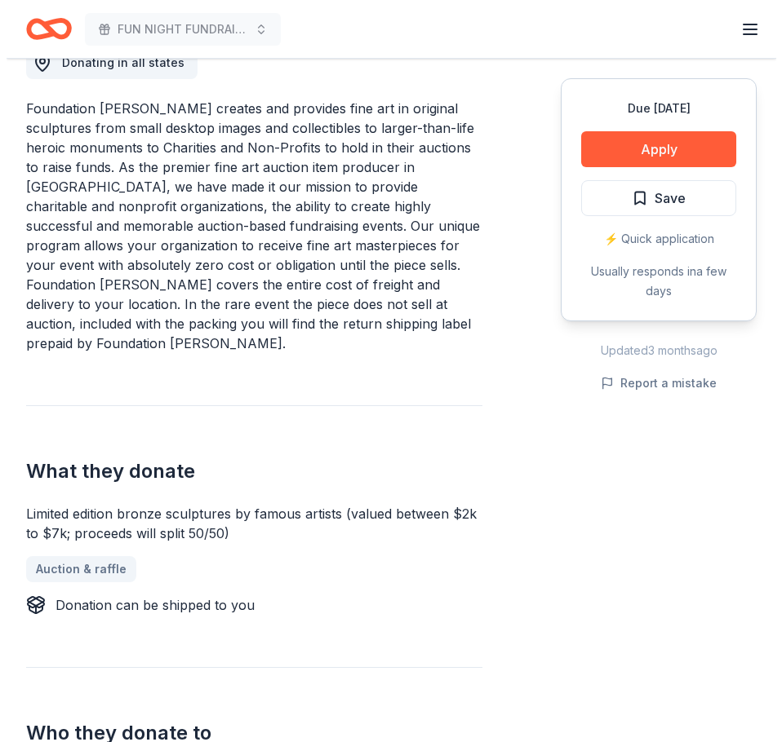
scroll to position [367, 0]
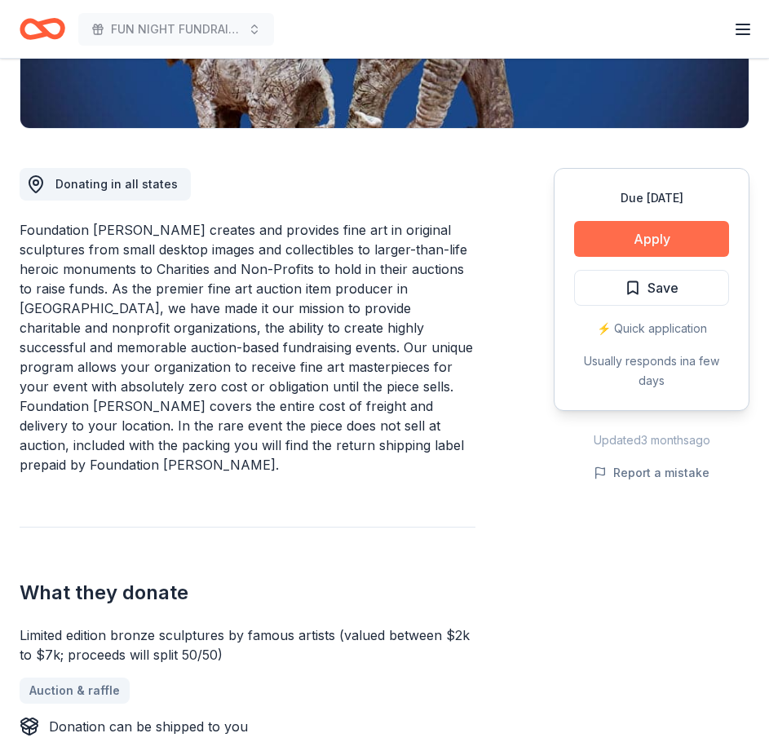
click at [681, 240] on button "Apply" at bounding box center [651, 239] width 155 height 36
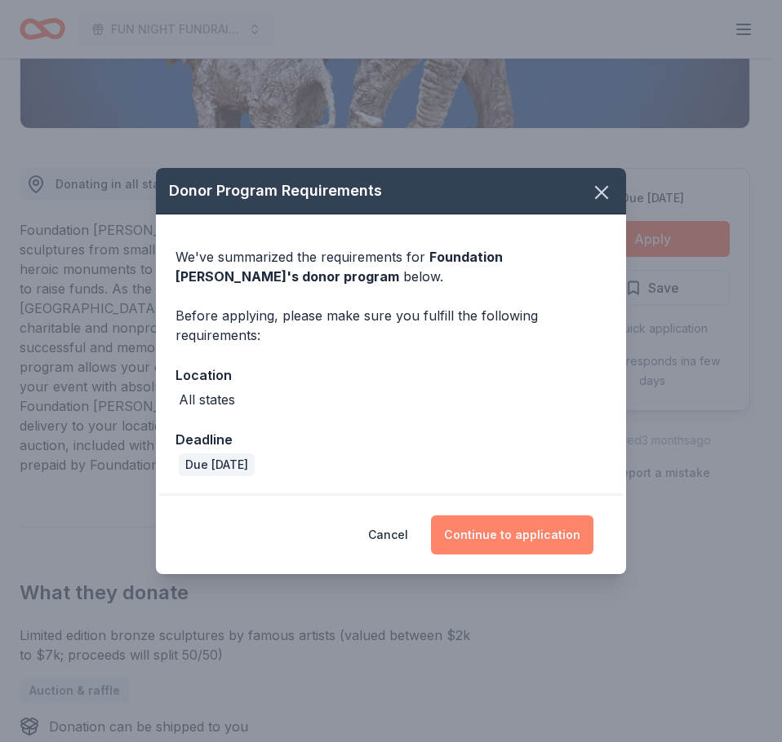
click at [516, 535] on button "Continue to application" at bounding box center [512, 535] width 162 height 39
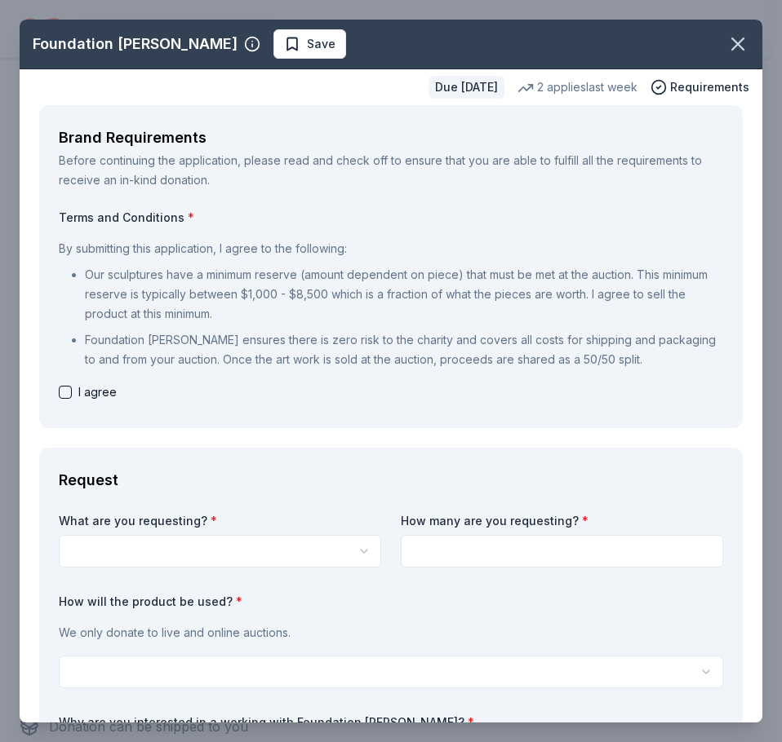
click at [361, 375] on html "FUN NIGHT FUNDRAISER Earn Rewards Due in 142 days Share Foundation Michelangelo…" at bounding box center [391, 4] width 782 height 742
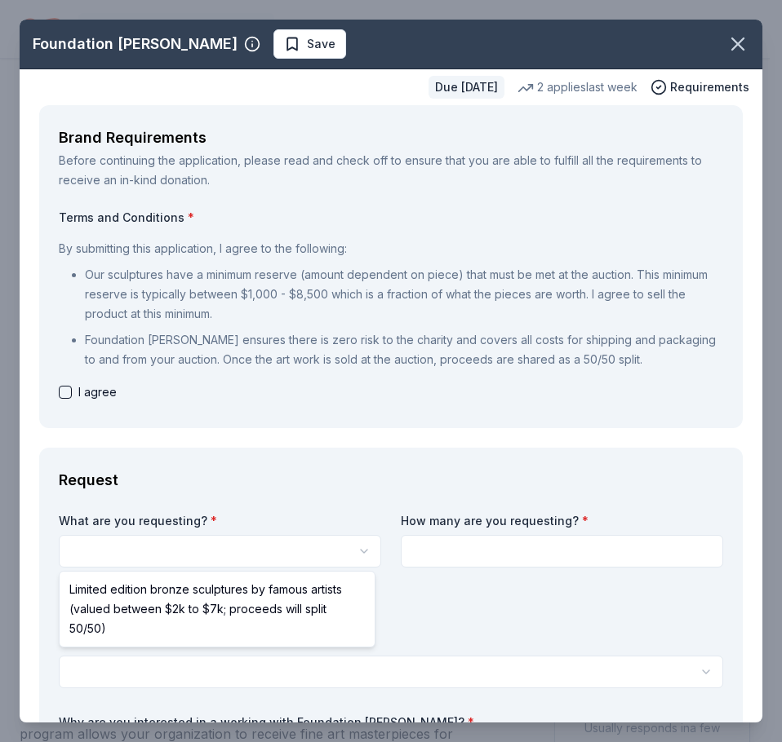
scroll to position [0, 0]
select select "Limited edition bronze sculptures by famous artists (valued between $2k to $7k;…"
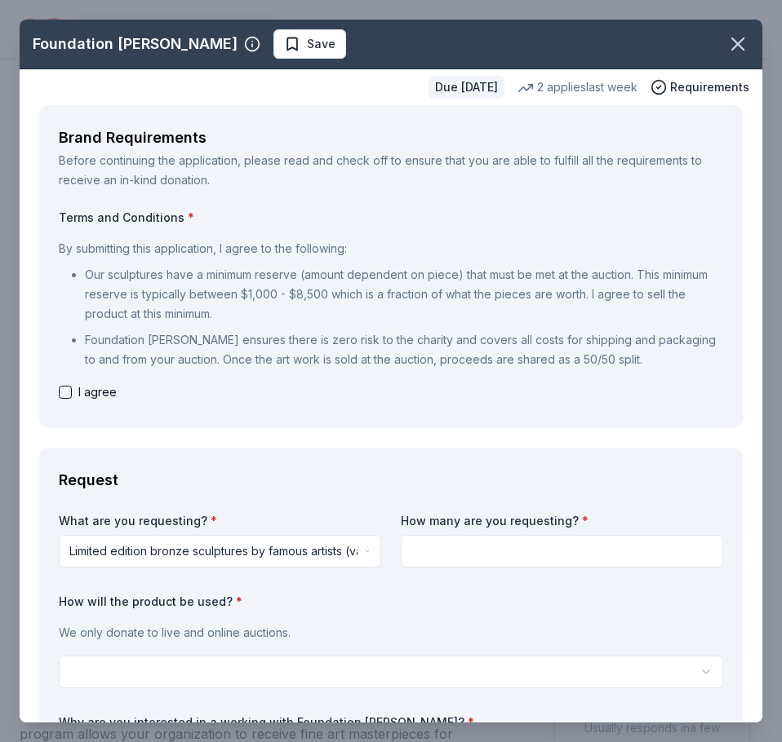
click at [458, 547] on input at bounding box center [562, 551] width 322 height 33
type input "1"
click at [332, 672] on html "FUN NIGHT FUNDRAISER Earn Rewards Due in 142 days Share Foundation Michelangelo…" at bounding box center [391, 371] width 782 height 742
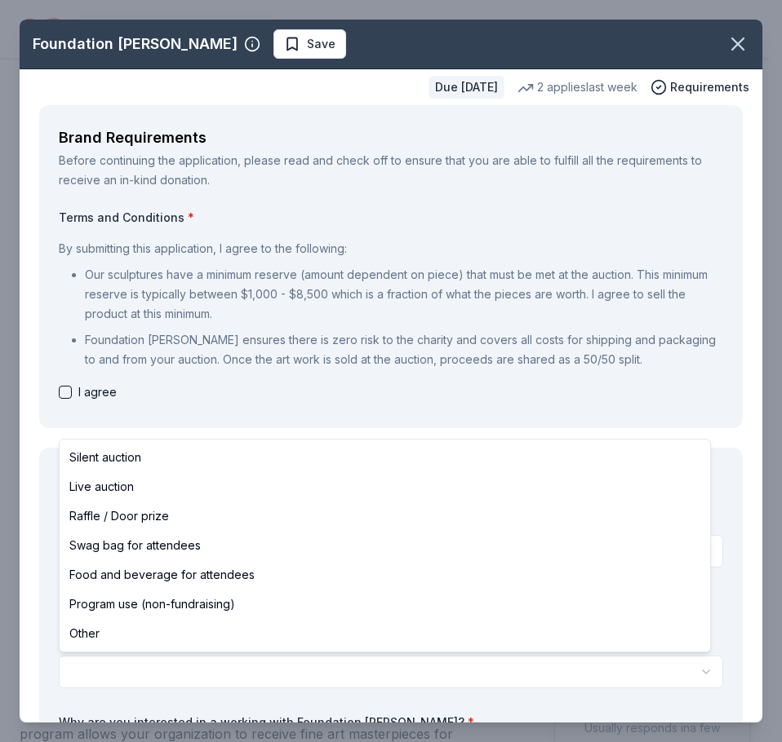
select select "raffleDoorPrize"
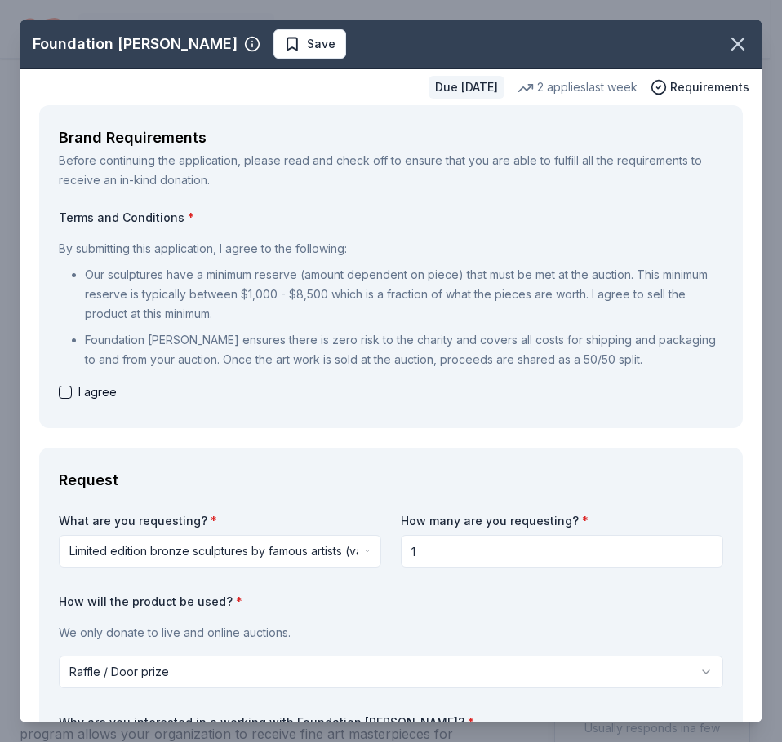
click at [764, 161] on div "Foundation Michelangelo Save Due in 142 days 2 applies last week Requirements B…" at bounding box center [391, 371] width 782 height 742
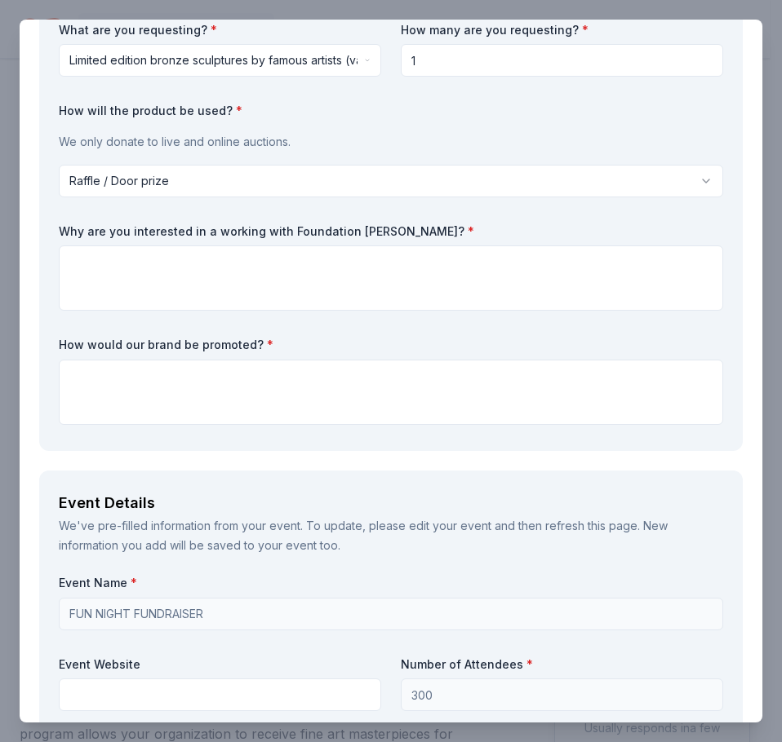
scroll to position [507, 0]
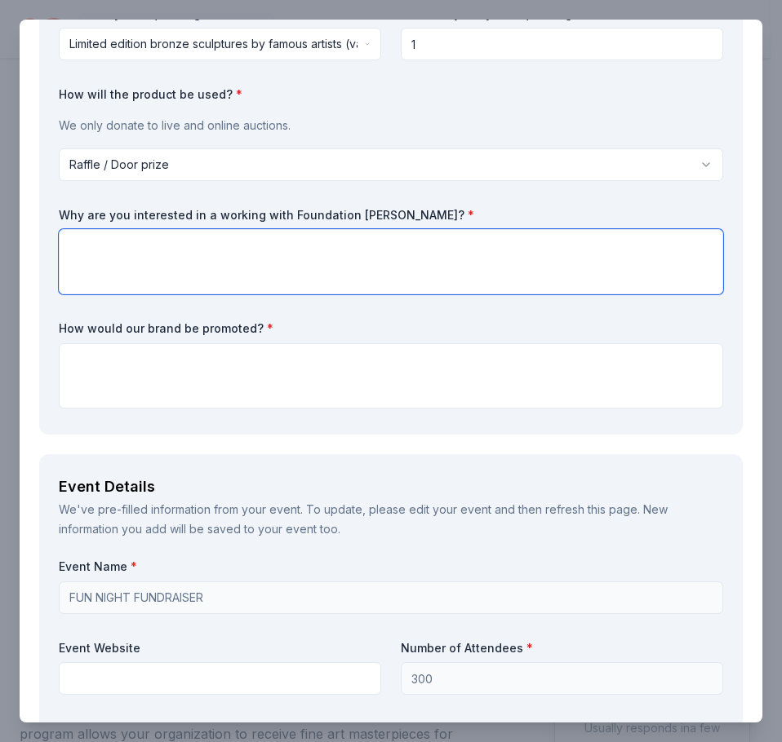
click at [564, 278] on textarea at bounding box center [391, 261] width 664 height 65
type textarea "I"
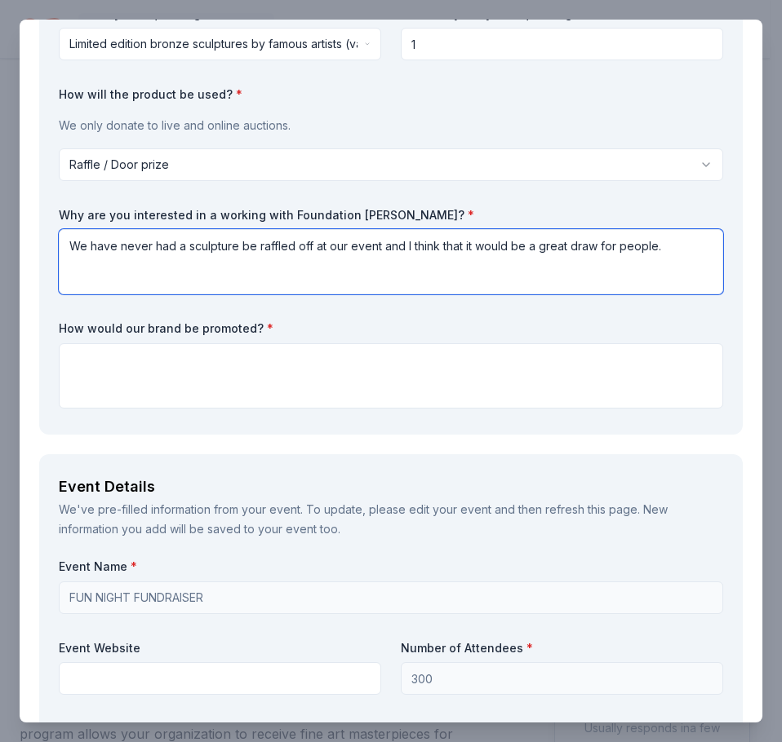
type textarea "We have never had a sculpture be raffled off at our event and I think that it w…"
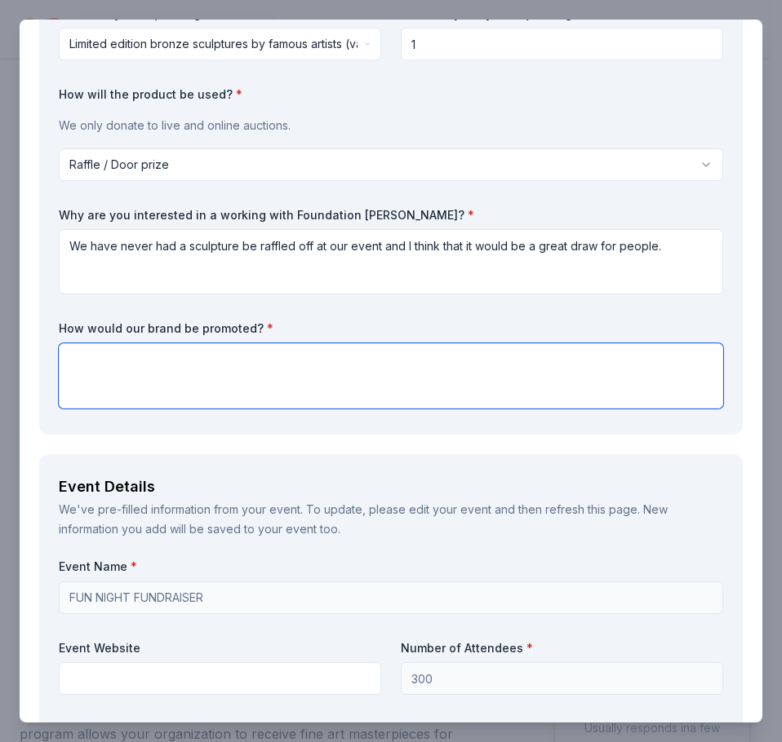
click at [427, 372] on textarea at bounding box center [391, 375] width 664 height 65
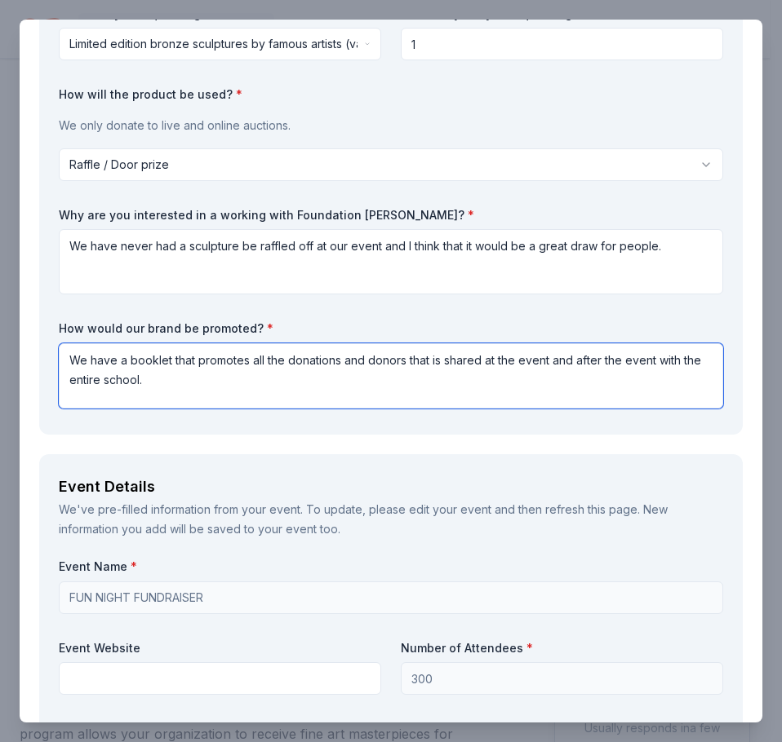
type textarea "We have a booklet that promotes all the donations and donors that is shared at …"
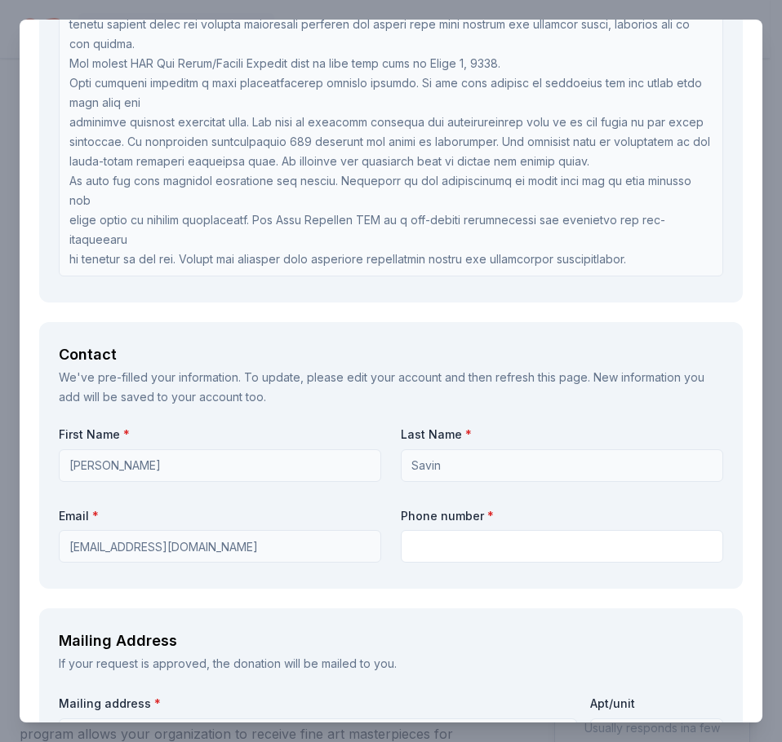
scroll to position [1592, 0]
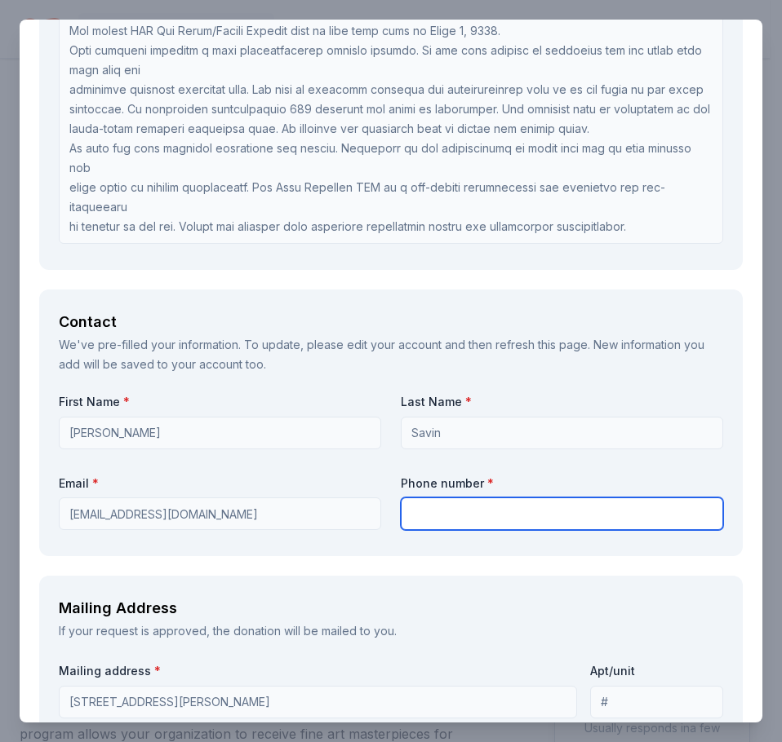
click at [600, 514] on input "text" at bounding box center [562, 514] width 322 height 33
type input "5166552038"
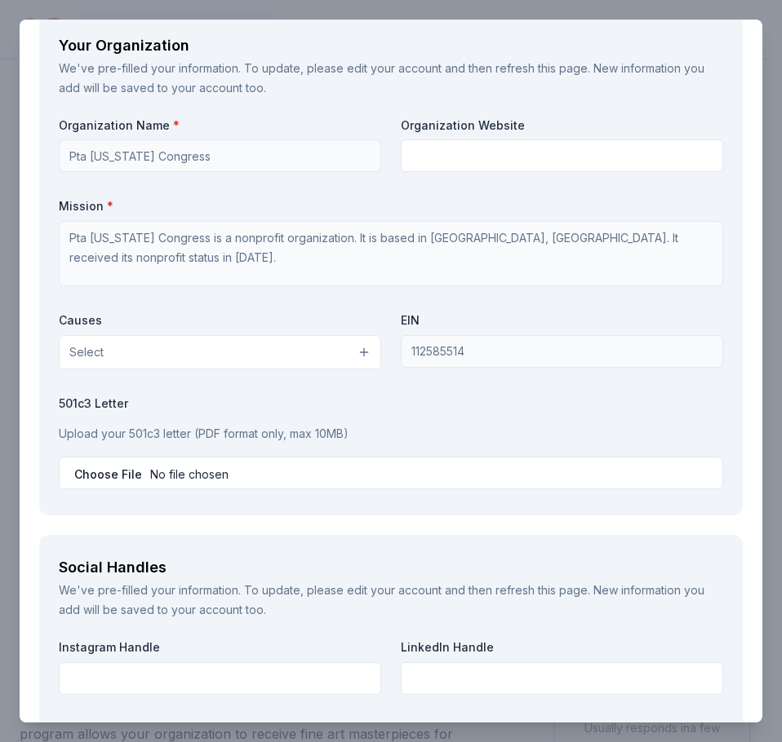
scroll to position [2348, 0]
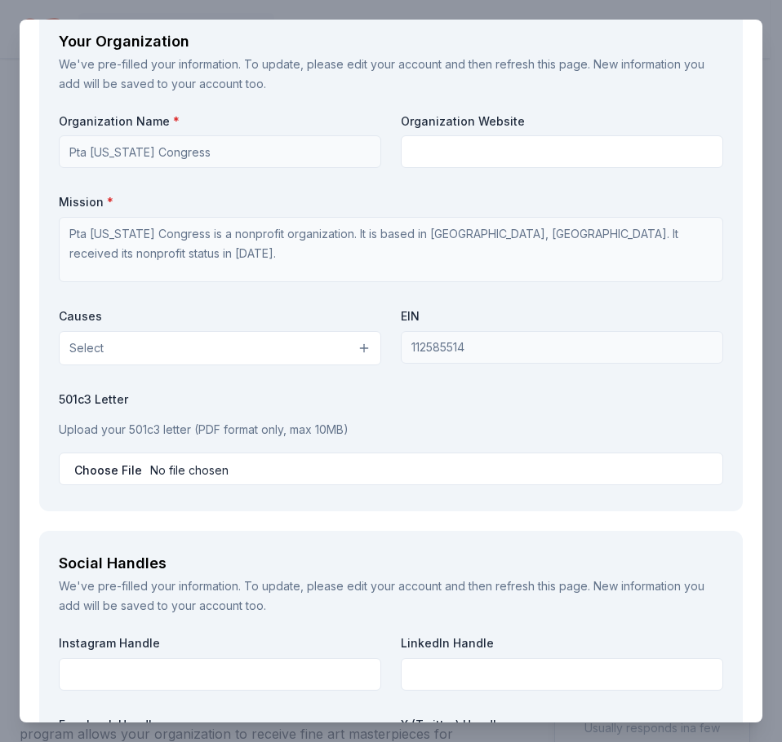
click at [358, 359] on button "Select" at bounding box center [220, 348] width 322 height 34
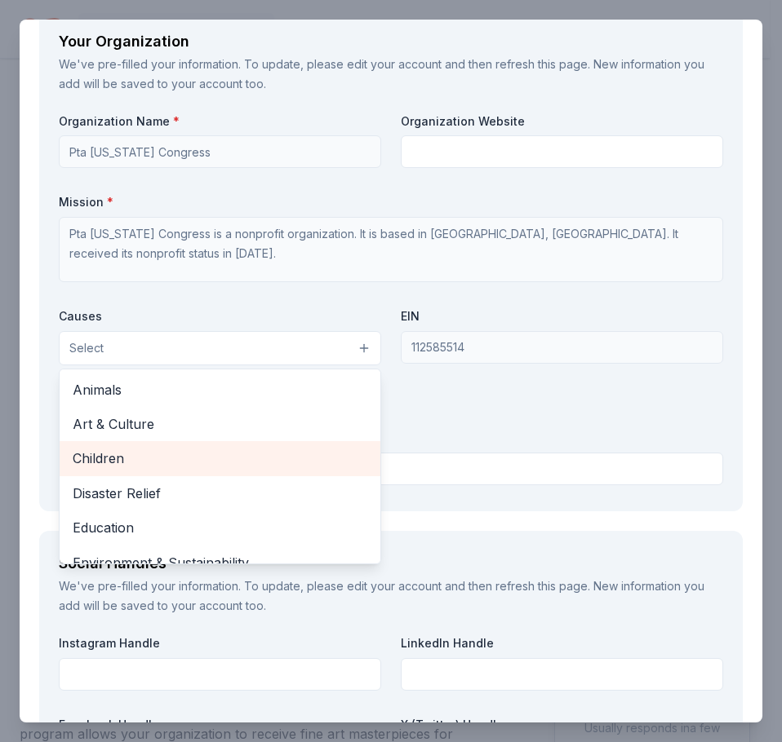
click at [301, 454] on span "Children" at bounding box center [220, 458] width 294 height 21
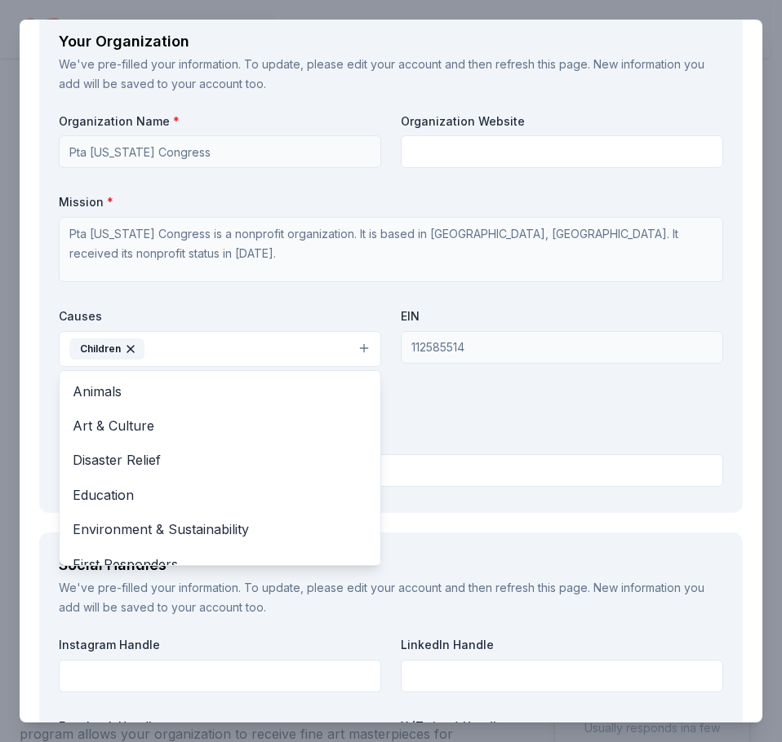
click at [411, 423] on div "Organization Name * Pta New York Congress Organization Website Mission * Pta Ne…" at bounding box center [391, 303] width 664 height 380
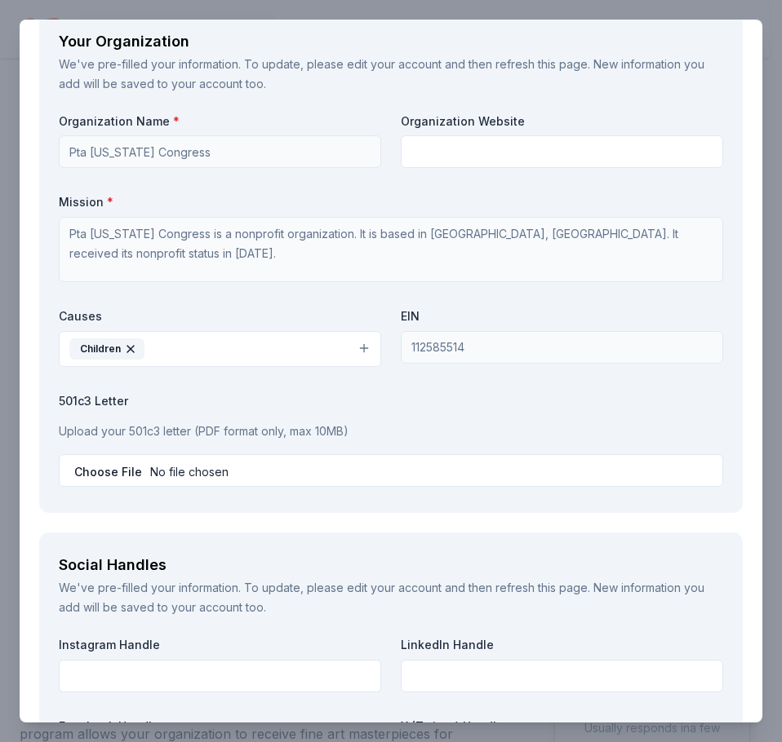
click at [361, 352] on button "Children" at bounding box center [220, 349] width 322 height 36
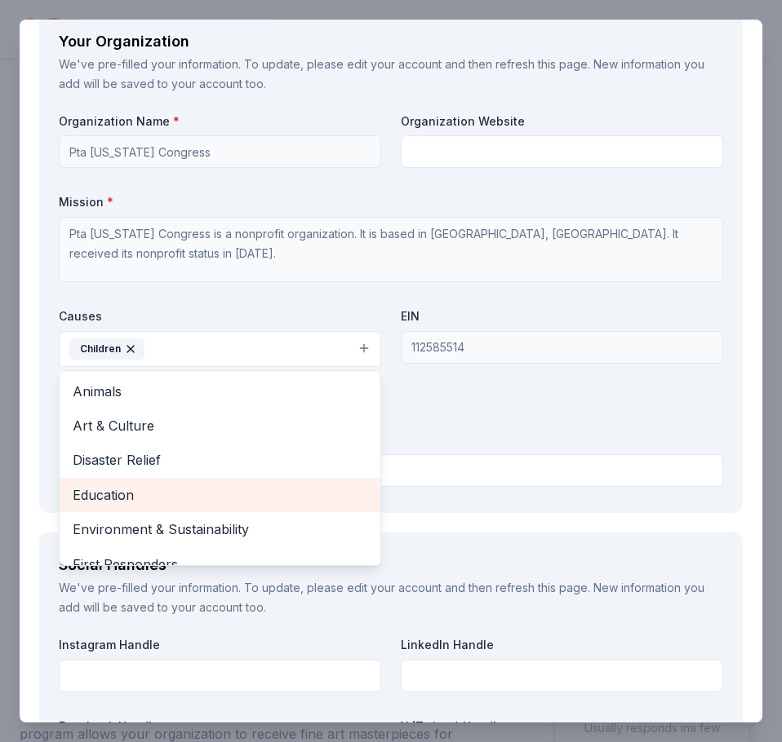
click at [252, 503] on span "Education" at bounding box center [220, 495] width 294 height 21
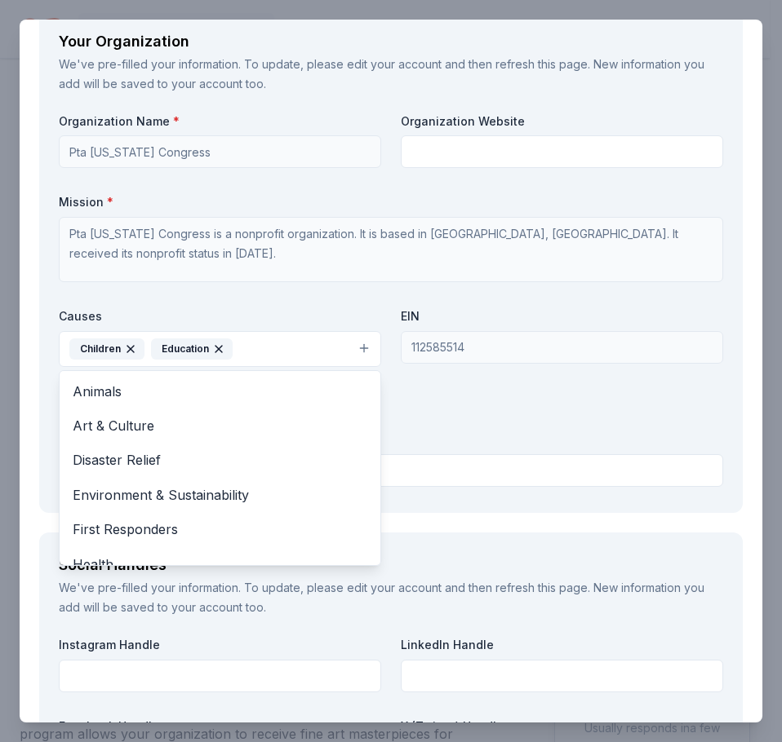
click at [422, 422] on div "Organization Name * Pta New York Congress Organization Website Mission * Pta Ne…" at bounding box center [391, 303] width 664 height 380
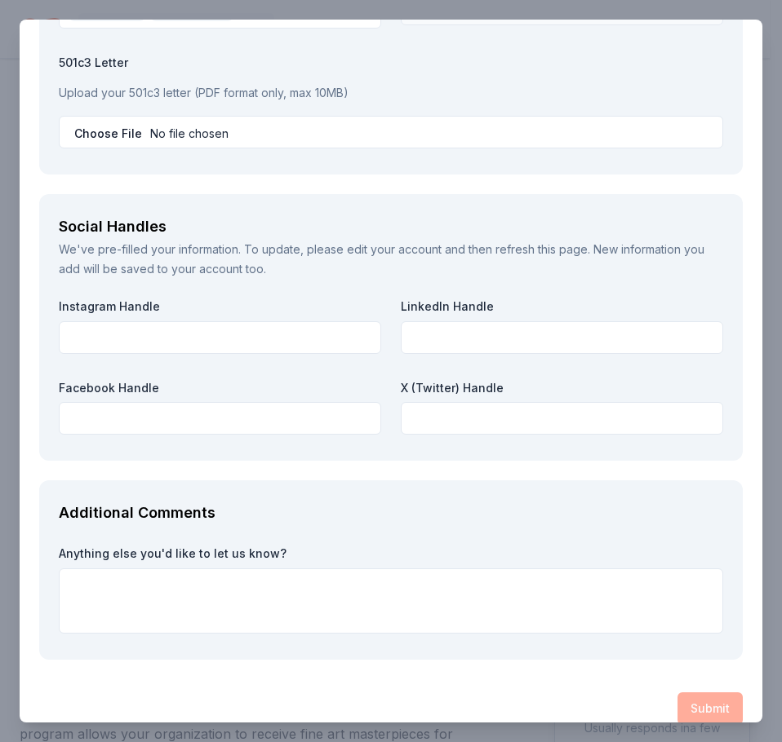
scroll to position [2708, 0]
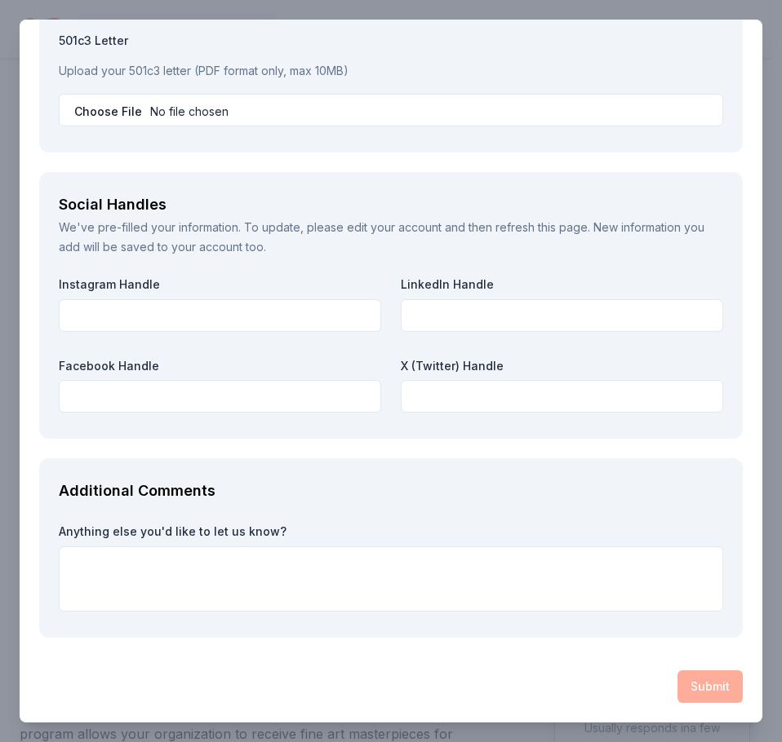
click at [704, 686] on div "Submit" at bounding box center [390, 687] width 703 height 33
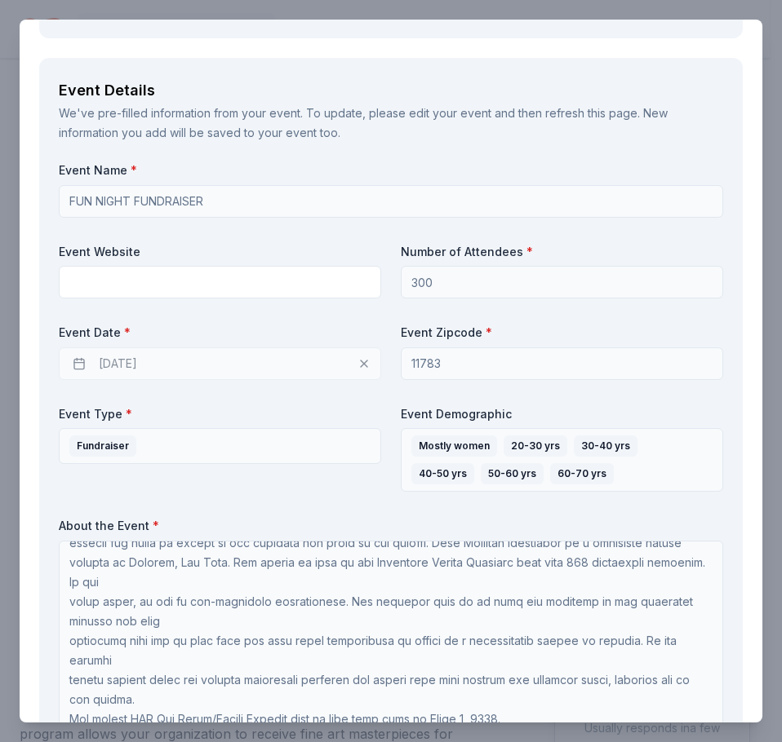
scroll to position [900, 0]
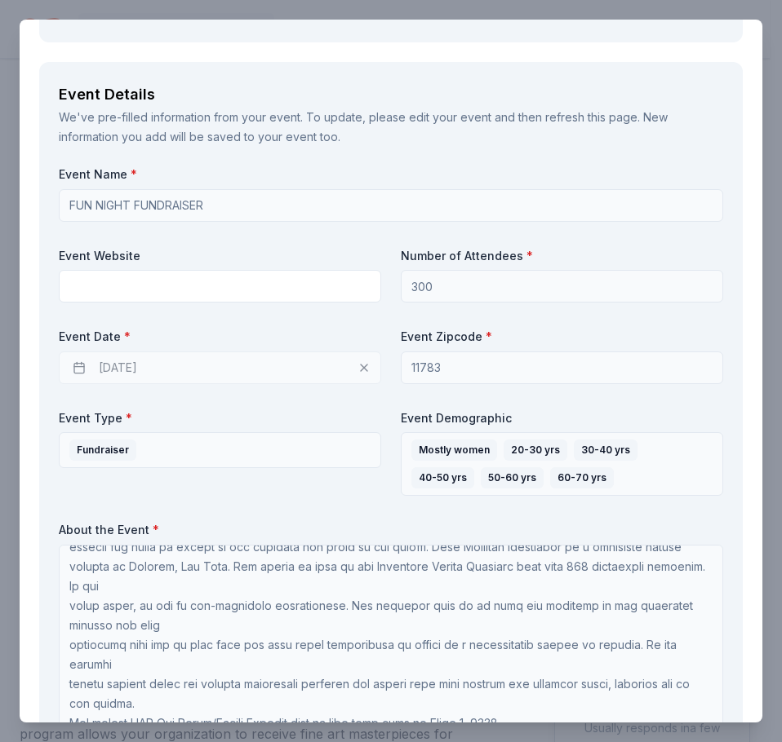
click at [356, 372] on div "03/25/2026" at bounding box center [220, 368] width 322 height 33
click at [357, 365] on div "03/25/2026" at bounding box center [220, 368] width 322 height 33
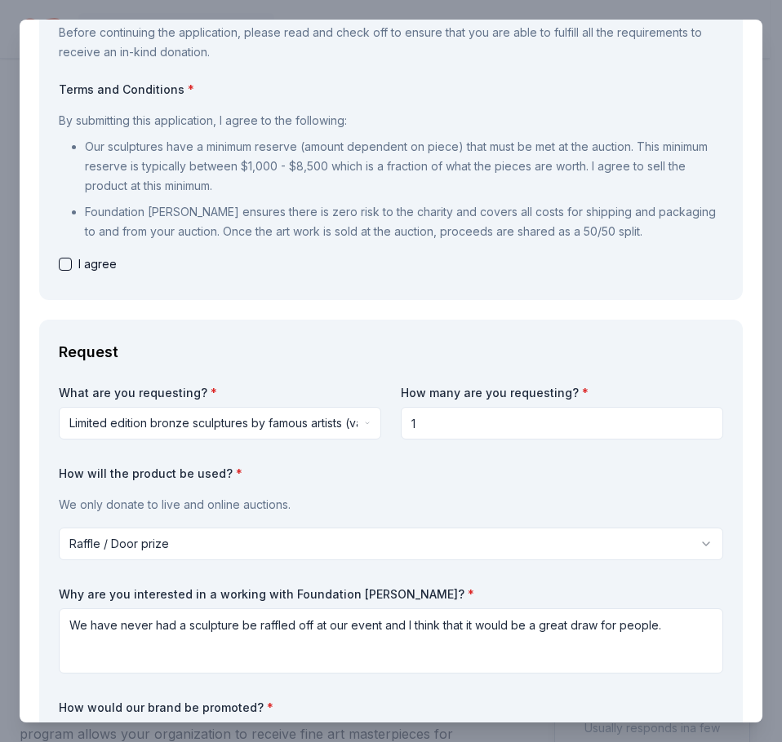
scroll to position [120, 0]
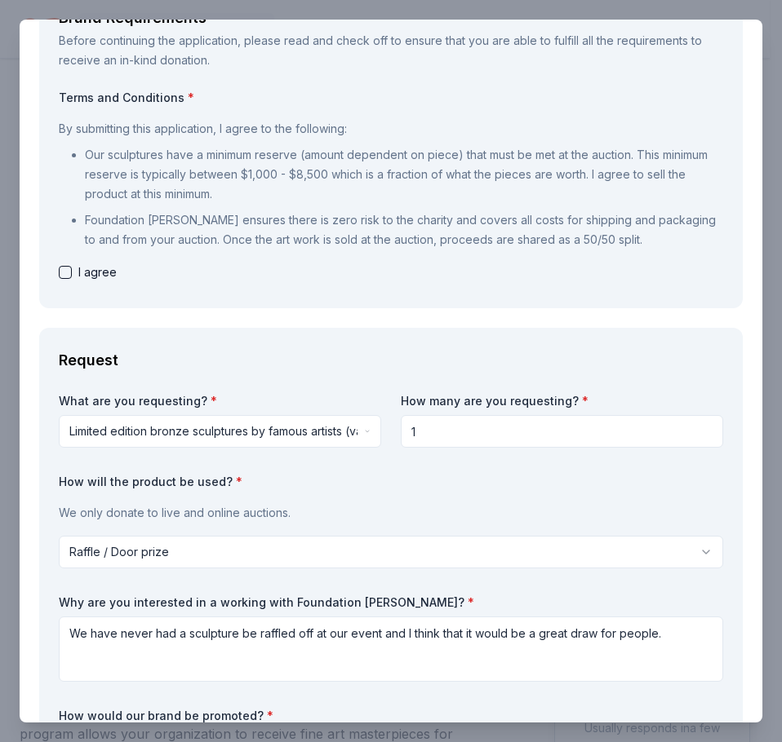
click at [66, 271] on button "button" at bounding box center [65, 272] width 13 height 13
checkbox input "true"
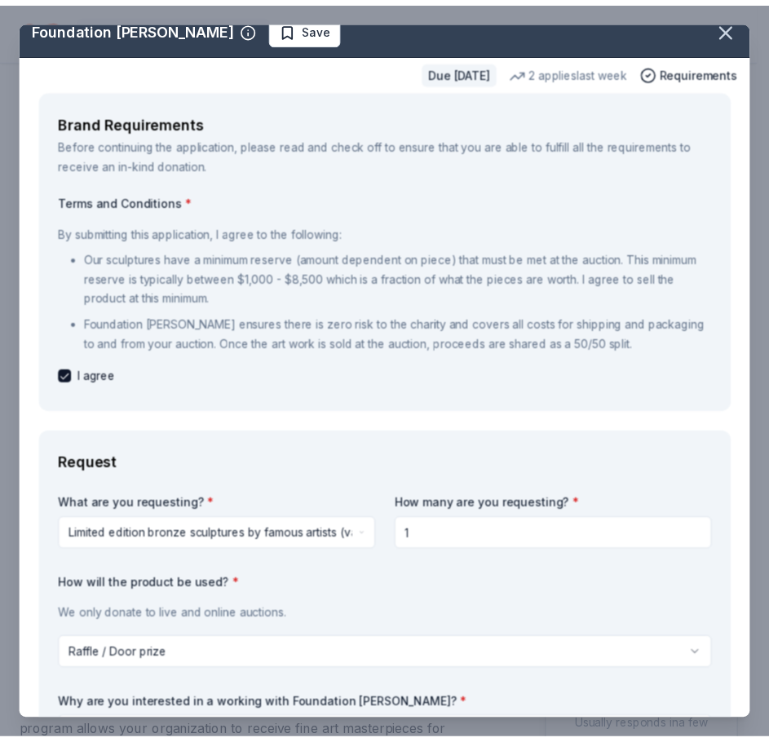
scroll to position [0, 0]
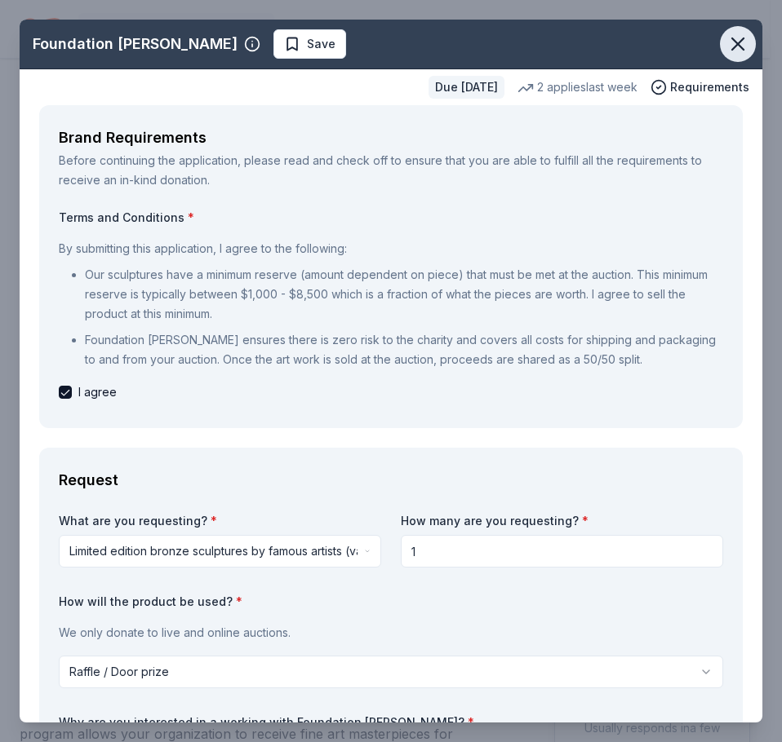
click at [728, 51] on icon "button" at bounding box center [737, 44] width 23 height 23
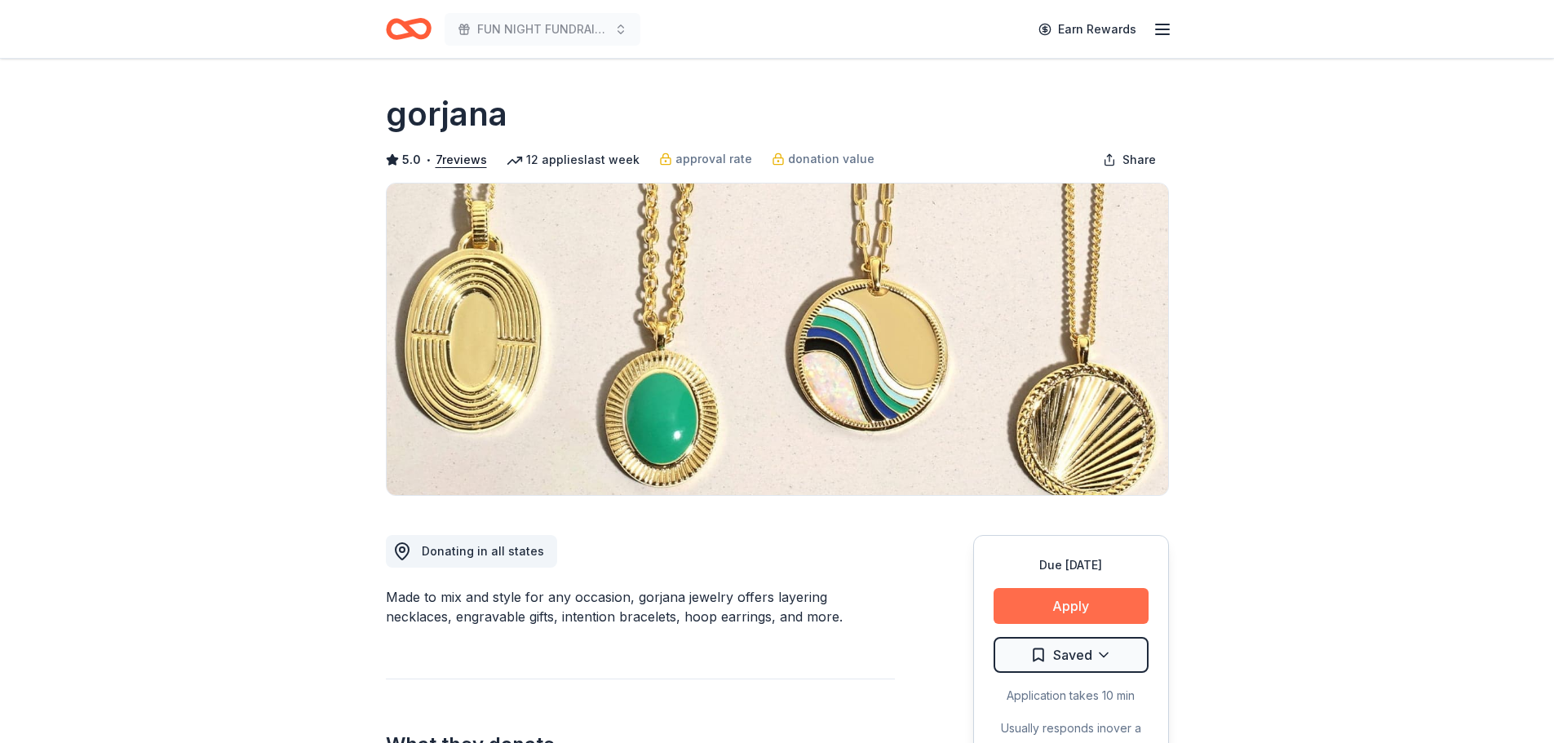
click at [1035, 604] on button "Apply" at bounding box center [1071, 606] width 155 height 36
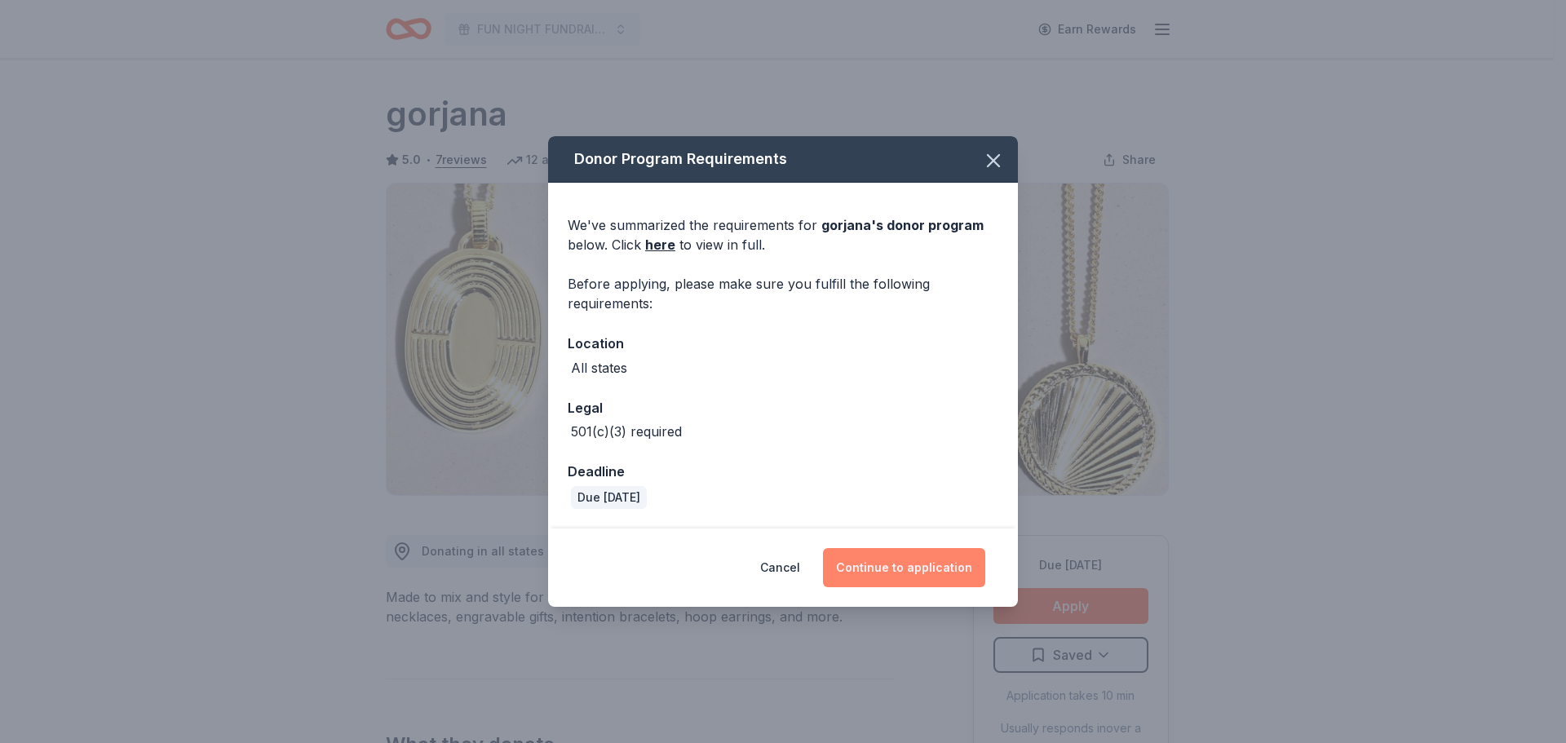
click at [916, 576] on button "Continue to application" at bounding box center [904, 567] width 162 height 39
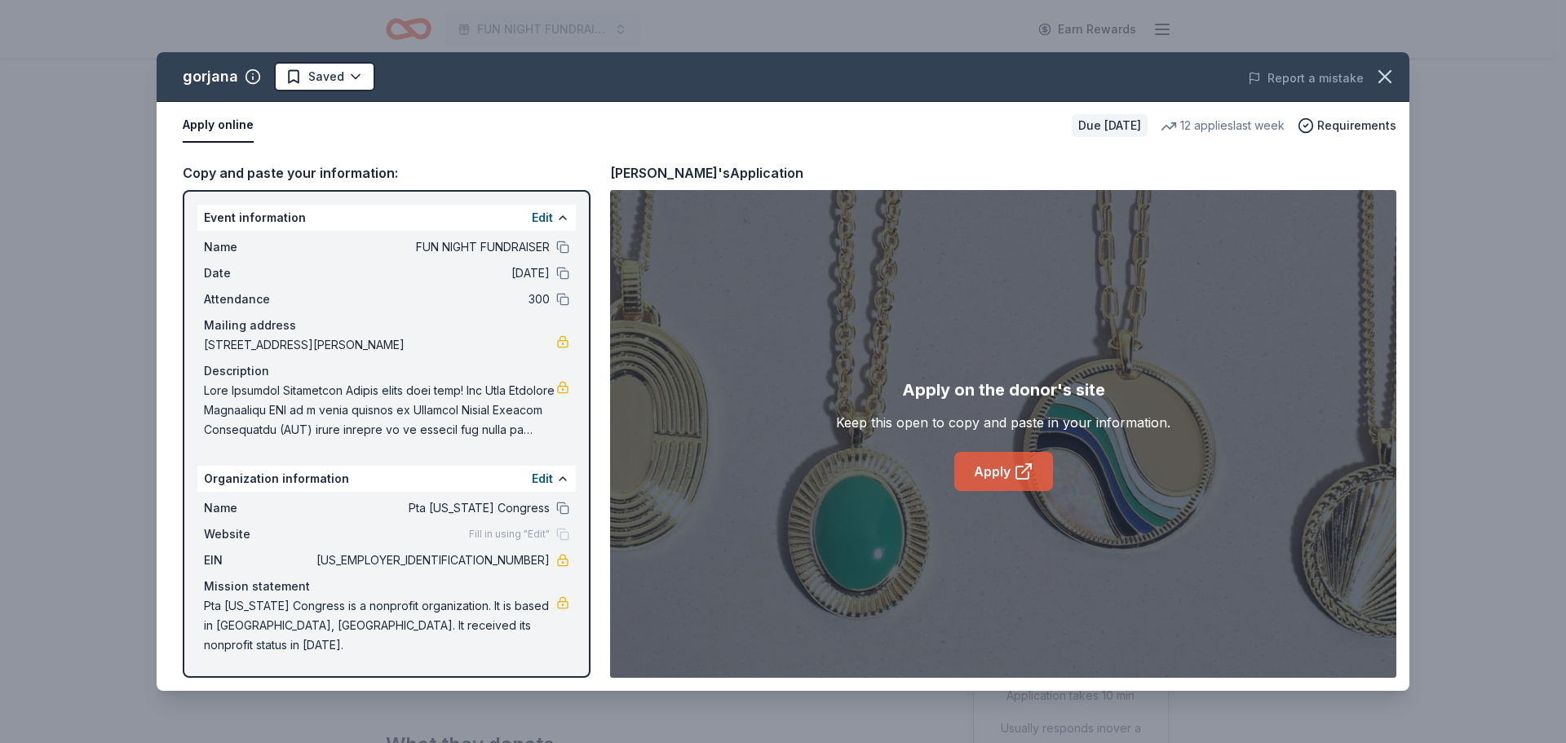
click at [999, 478] on link "Apply" at bounding box center [1003, 471] width 99 height 39
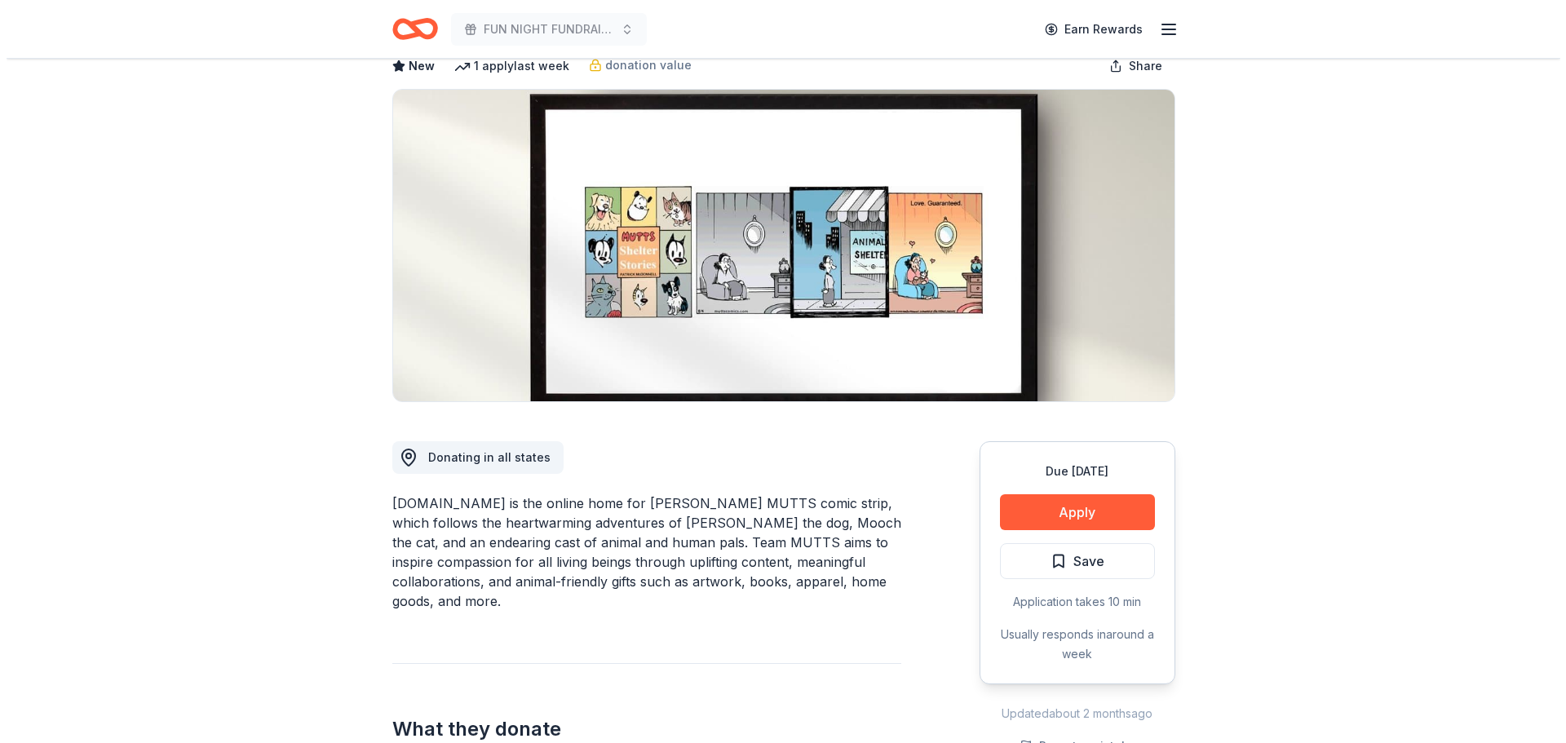
scroll to position [163, 0]
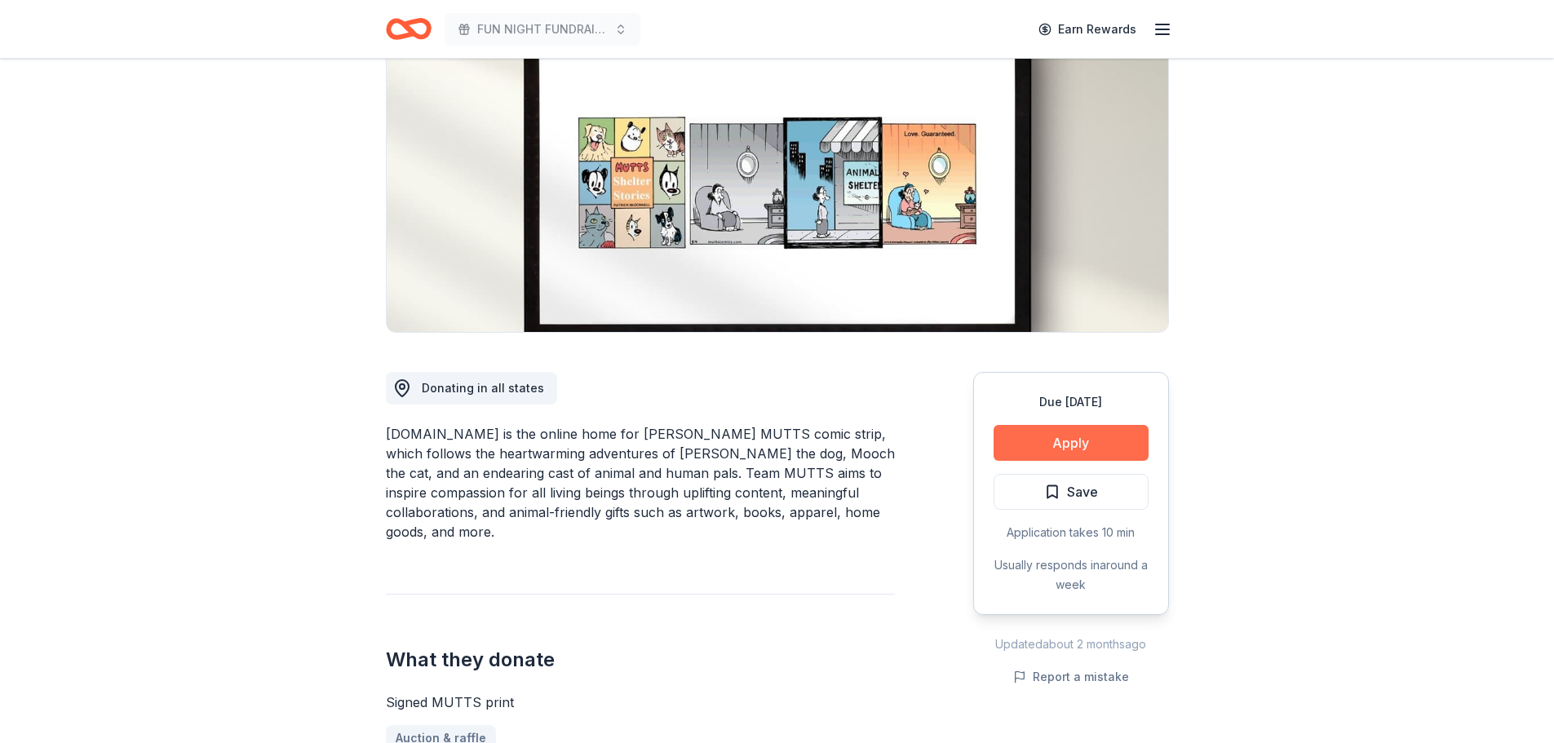
click at [1053, 435] on button "Apply" at bounding box center [1071, 443] width 155 height 36
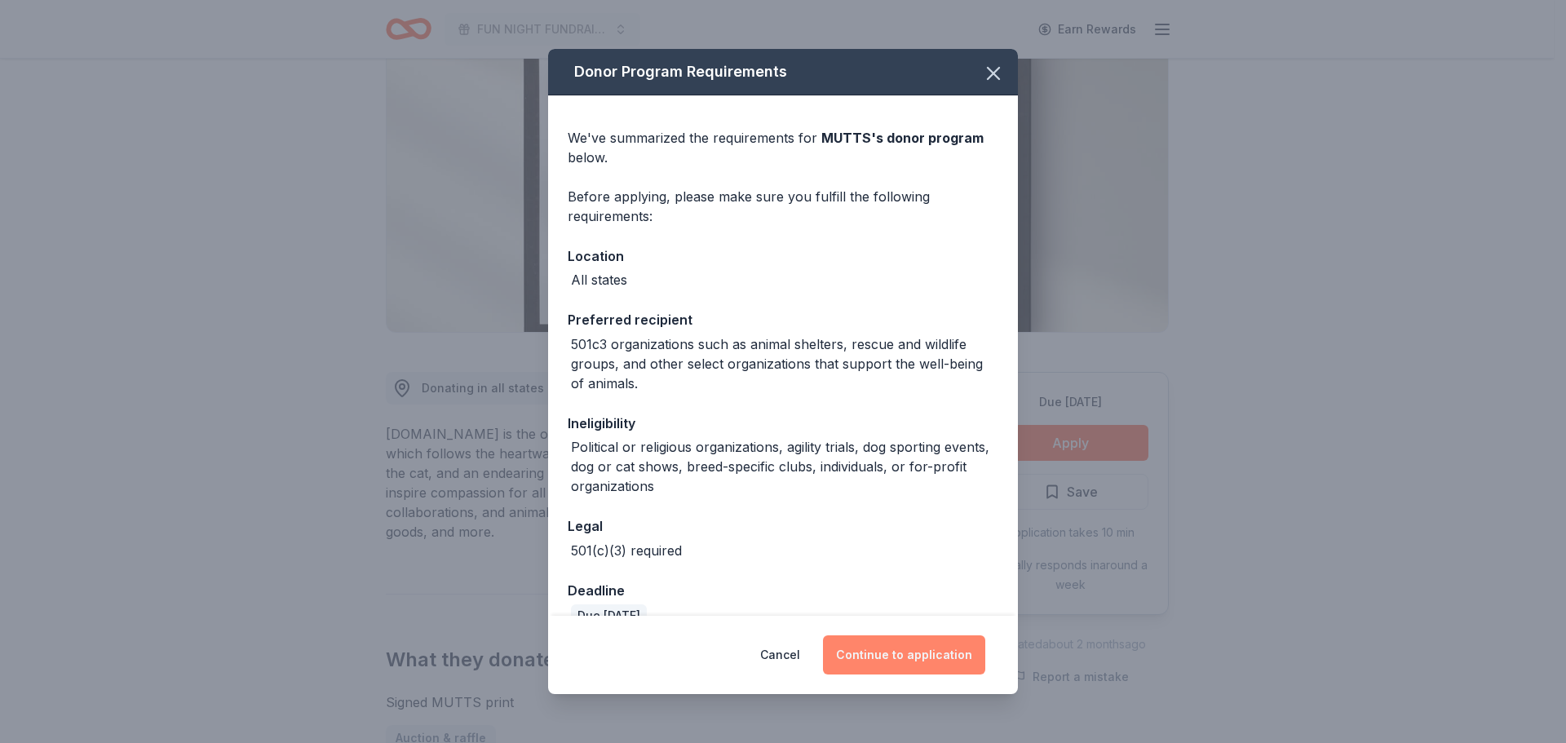
click at [918, 653] on button "Continue to application" at bounding box center [904, 654] width 162 height 39
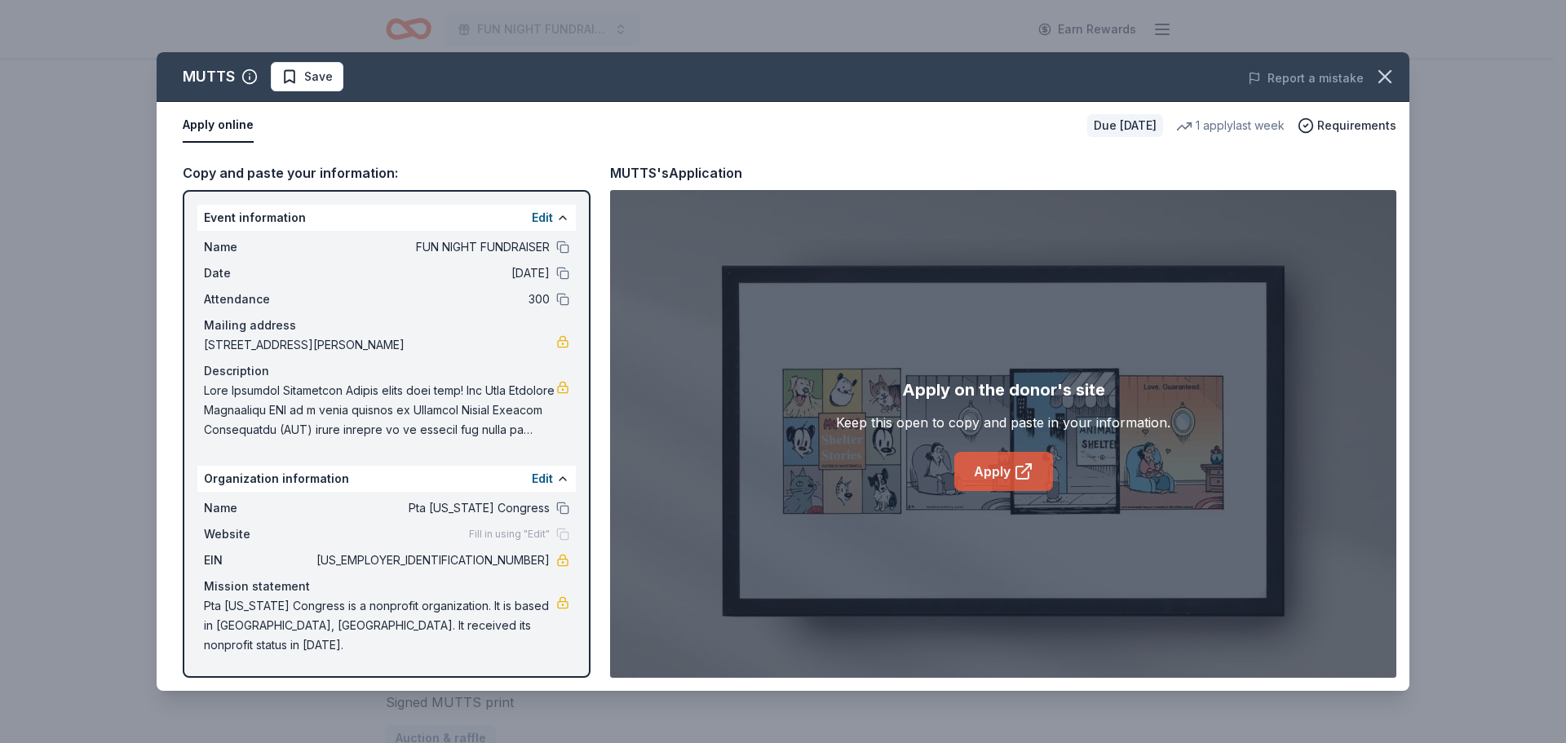
click at [1016, 471] on icon at bounding box center [1022, 473] width 12 height 12
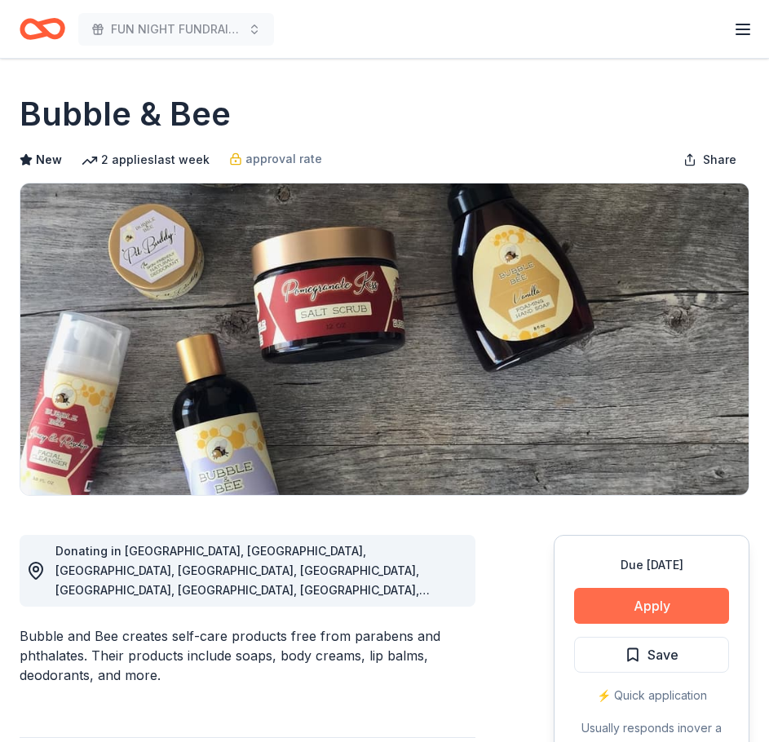
click at [634, 597] on button "Apply" at bounding box center [651, 606] width 155 height 36
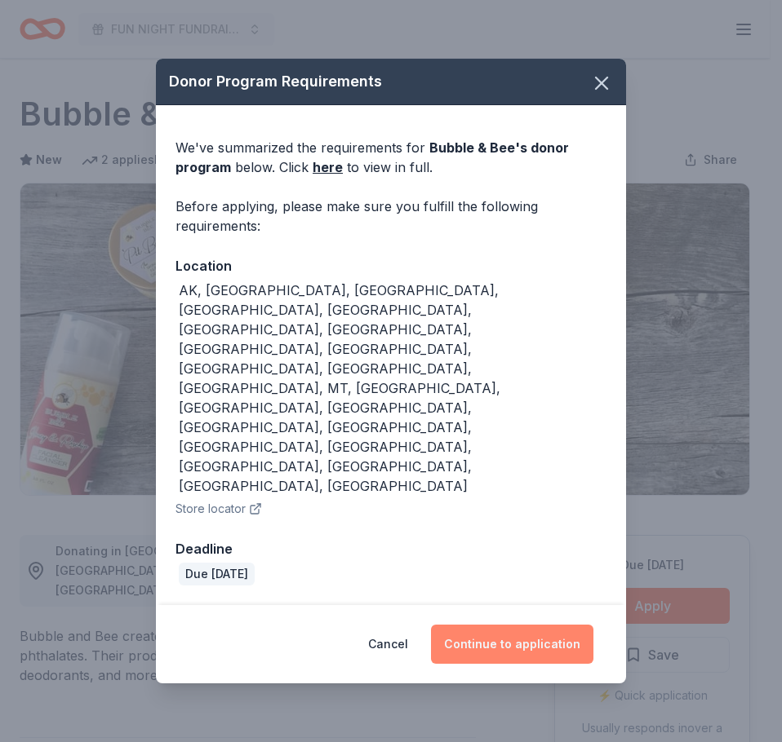
click at [516, 625] on button "Continue to application" at bounding box center [512, 644] width 162 height 39
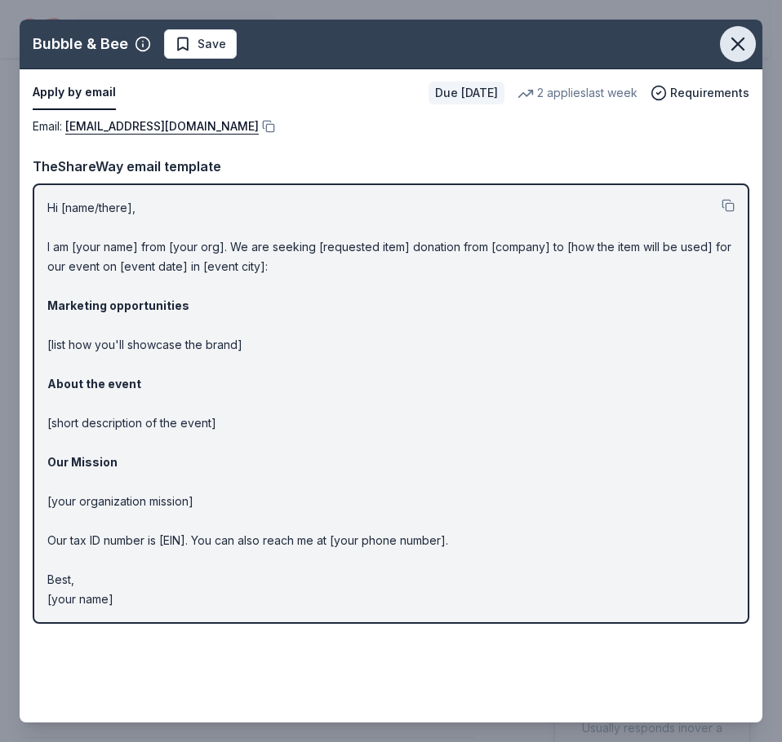
click at [733, 47] on icon "button" at bounding box center [737, 43] width 11 height 11
